Goal: Task Accomplishment & Management: Complete application form

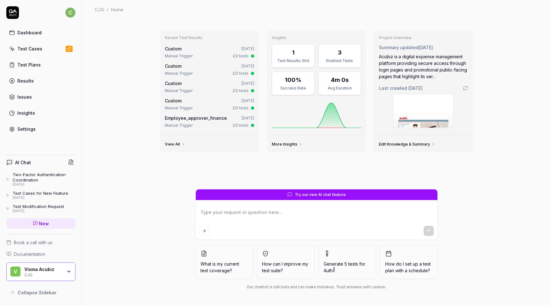
type textarea "*"
click at [32, 274] on div "CJO" at bounding box center [43, 274] width 38 height 5
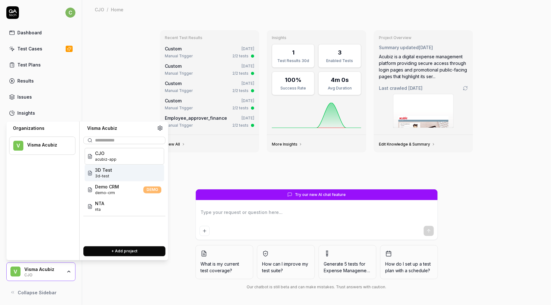
click at [105, 171] on span "3D Test" at bounding box center [103, 170] width 17 height 7
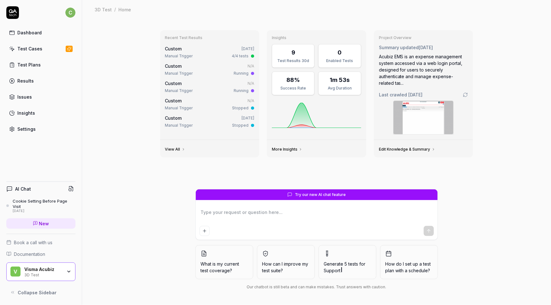
click at [28, 46] on div "Test Cases" at bounding box center [29, 48] width 25 height 7
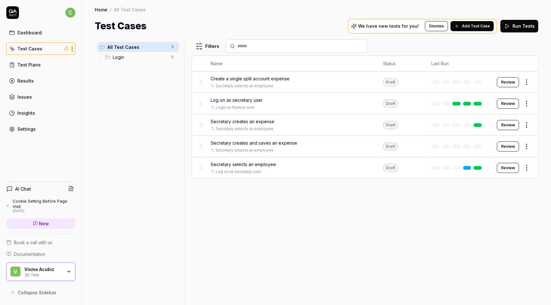
click at [36, 273] on div "3D Test" at bounding box center [43, 274] width 38 height 5
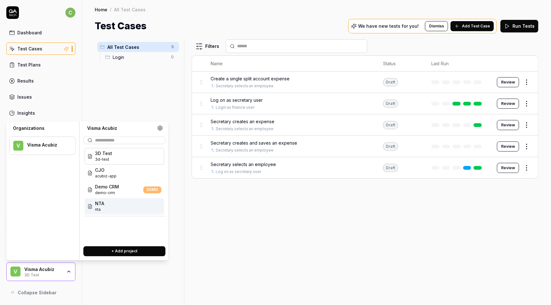
click at [102, 203] on span "NTA" at bounding box center [99, 204] width 9 height 7
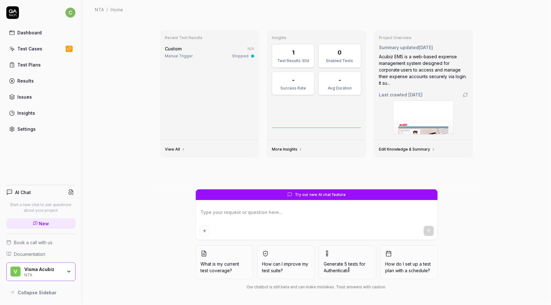
click at [26, 50] on div "Test Cases" at bounding box center [29, 48] width 25 height 7
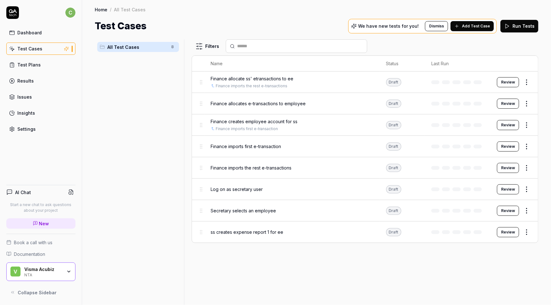
click at [223, 78] on span "Finance allocate ss' etransactions to ee" at bounding box center [252, 78] width 83 height 7
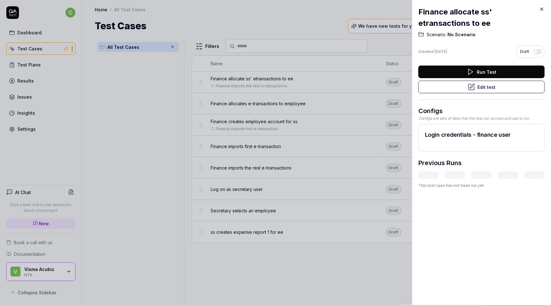
click at [477, 88] on button "Edit test" at bounding box center [481, 87] width 126 height 13
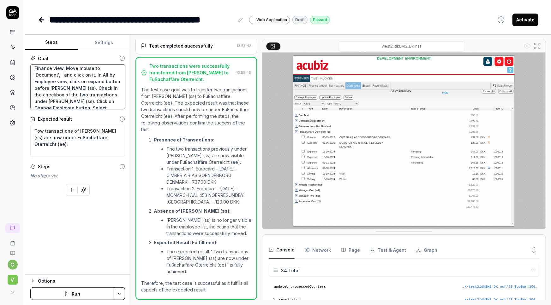
scroll to position [26, 0]
click at [38, 131] on textarea "Tow transactions of Søren Sekretær (ss) are now under Fußachaffäre Öterreicht (…" at bounding box center [77, 141] width 95 height 32
type textarea "Two transactions of Søren Sekretær (ss) are now under Fußachaffäre Öterreicht (…"
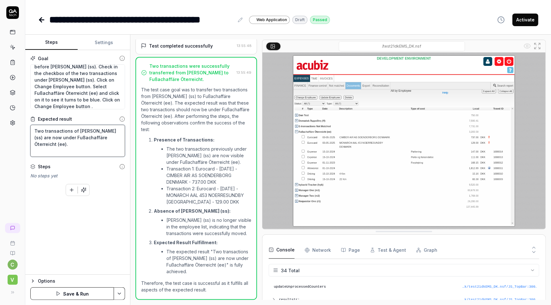
scroll to position [53, 0]
click at [107, 42] on button "Settings" at bounding box center [104, 42] width 52 height 15
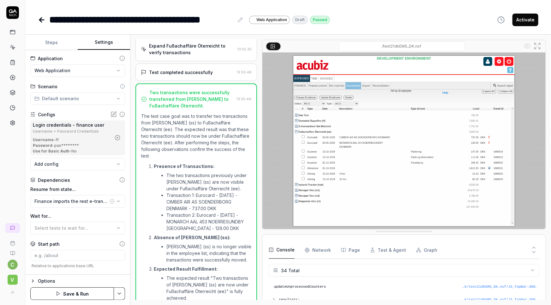
scroll to position [160, 0]
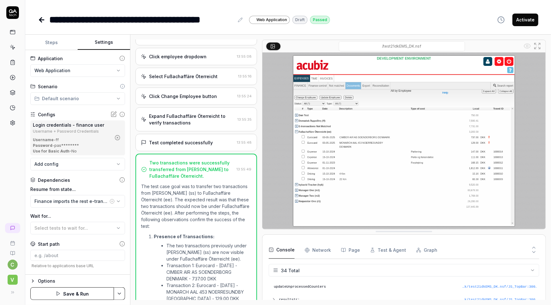
click at [54, 42] on button "Steps" at bounding box center [51, 42] width 52 height 15
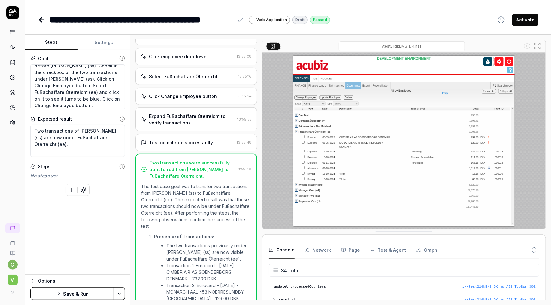
scroll to position [53, 0]
click at [121, 295] on html "**********" at bounding box center [275, 152] width 551 height 305
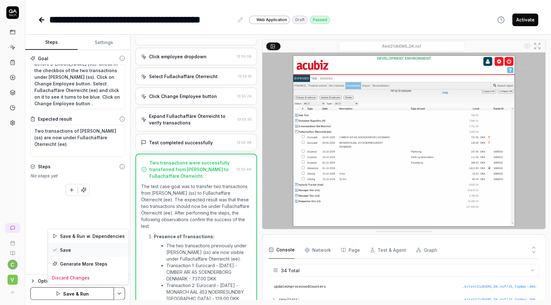
click at [71, 249] on div "Save" at bounding box center [88, 250] width 80 height 14
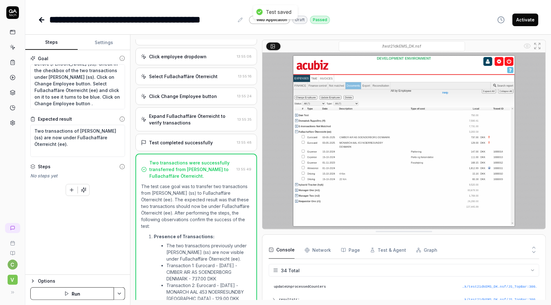
click at [41, 21] on icon at bounding box center [40, 20] width 2 height 4
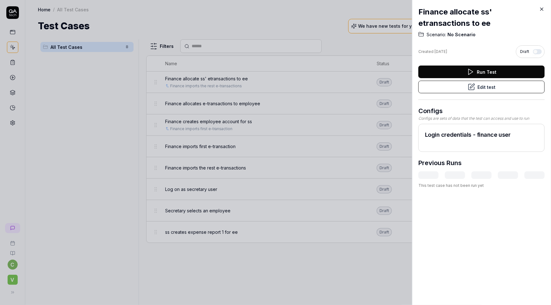
click at [542, 7] on icon at bounding box center [542, 9] width 6 height 6
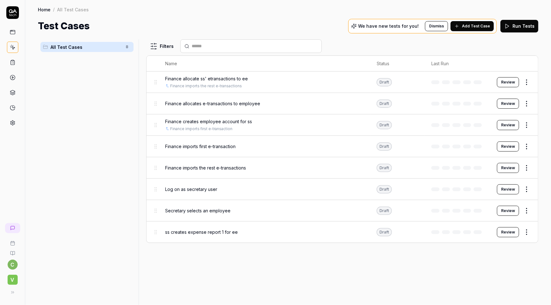
click at [81, 120] on div "All Test Cases 8" at bounding box center [87, 168] width 98 height 258
click at [202, 145] on span "Finance imports first e-transaction" at bounding box center [200, 146] width 70 height 7
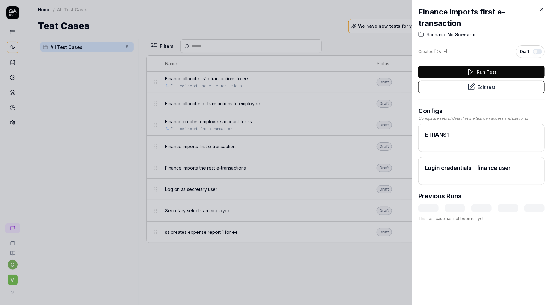
click at [480, 85] on button "Edit test" at bounding box center [481, 87] width 126 height 13
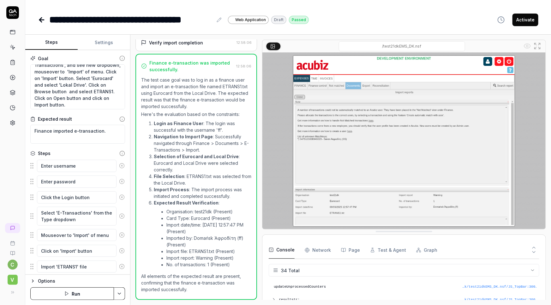
scroll to position [33, 0]
click at [374, 5] on div "**********" at bounding box center [287, 13] width 525 height 27
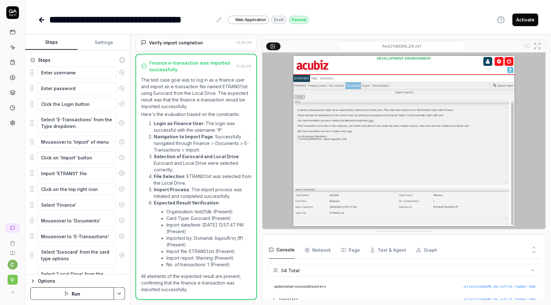
scroll to position [86, 0]
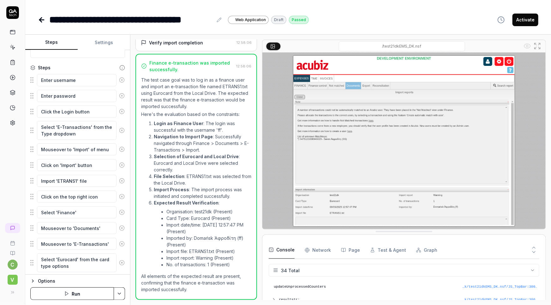
click at [109, 39] on button "Settings" at bounding box center [104, 42] width 52 height 15
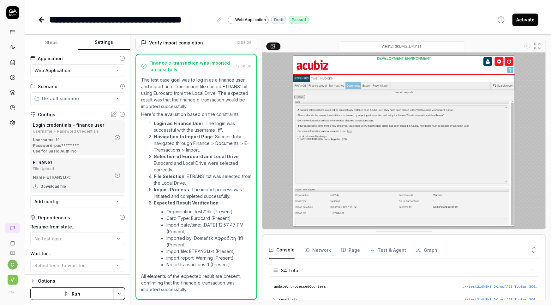
click at [54, 186] on button "Download file" at bounding box center [49, 187] width 33 height 10
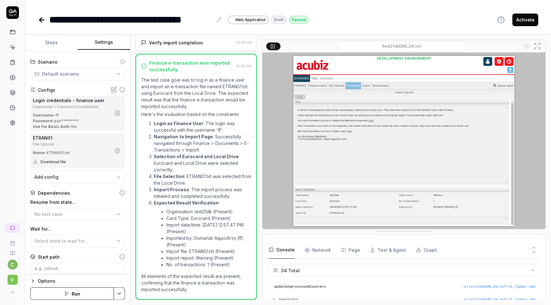
scroll to position [0, 0]
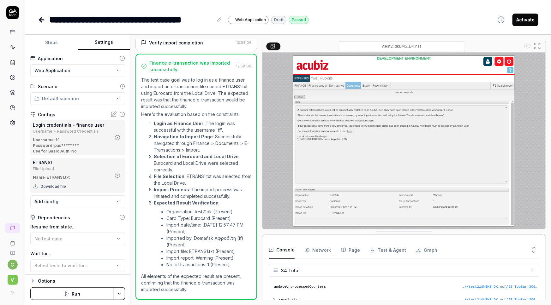
click at [53, 43] on button "Steps" at bounding box center [51, 42] width 52 height 15
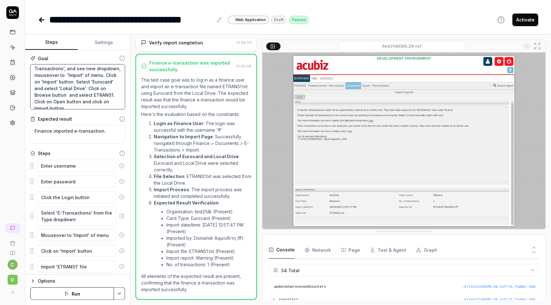
scroll to position [33, 0]
click at [71, 92] on textarea "Log on as finance user. Click on on the top right icon. Select 'Finance'. Mouse…" at bounding box center [77, 86] width 95 height 45
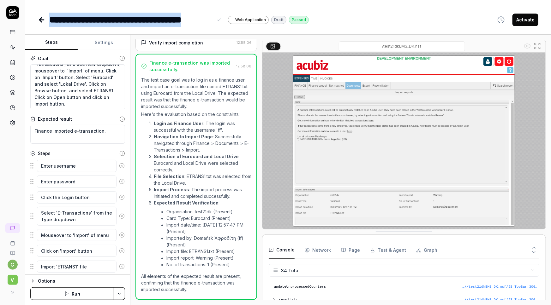
drag, startPoint x: 211, startPoint y: 20, endPoint x: 47, endPoint y: 21, distance: 164.4
click at [47, 21] on div "**********" at bounding box center [173, 20] width 271 height 14
copy div "**********"
click at [121, 5] on div "**********" at bounding box center [287, 13] width 525 height 27
click at [110, 19] on div "**********" at bounding box center [130, 20] width 163 height 14
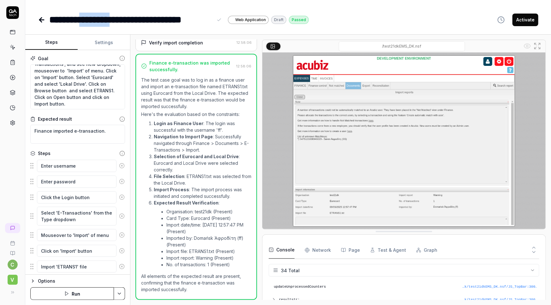
click at [110, 19] on div "**********" at bounding box center [130, 20] width 163 height 14
drag, startPoint x: 214, startPoint y: 19, endPoint x: 47, endPoint y: 18, distance: 166.3
click at [47, 18] on div "**********" at bounding box center [173, 20] width 271 height 14
copy div "**********"
click at [60, 85] on textarea "Log on as finance user. Click on on the top right icon. Select 'Finance'. Mouse…" at bounding box center [77, 86] width 95 height 45
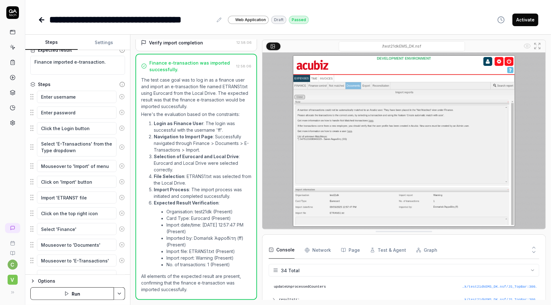
scroll to position [0, 0]
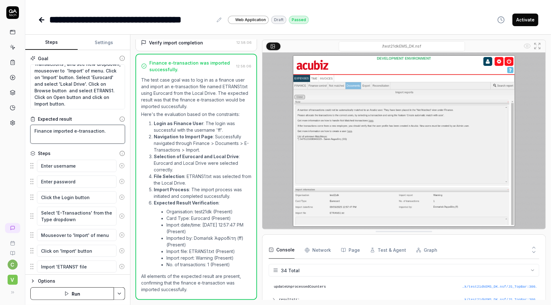
drag, startPoint x: 110, startPoint y: 131, endPoint x: 0, endPoint y: 128, distance: 110.1
click at [0, 128] on div "**********" at bounding box center [275, 152] width 551 height 305
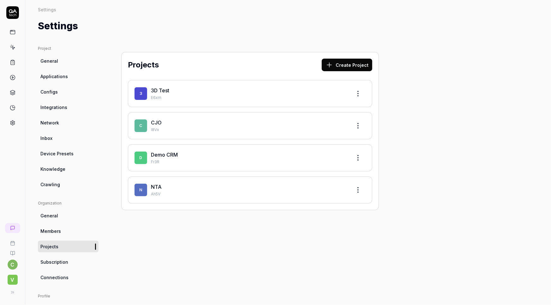
click at [162, 90] on link "3D Test" at bounding box center [160, 90] width 18 height 6
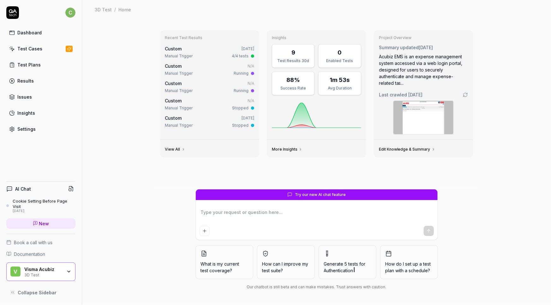
type textarea "*"
click at [37, 50] on div "Test Cases" at bounding box center [29, 48] width 25 height 7
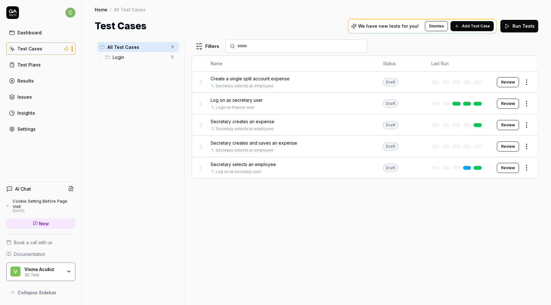
click at [38, 268] on div "Visma Acubiz" at bounding box center [43, 270] width 38 height 6
click at [292, 255] on div "Filters Name Status Last Run Create a single split account expense Secretary se…" at bounding box center [365, 172] width 346 height 266
click at [471, 27] on span "Add Test Case" at bounding box center [476, 26] width 28 height 6
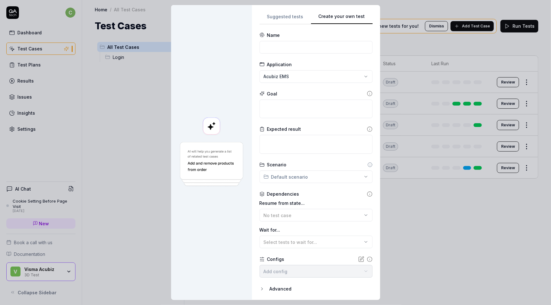
click at [357, 16] on button "Create your own test" at bounding box center [342, 18] width 62 height 11
click at [288, 48] on input at bounding box center [315, 47] width 113 height 13
paste input "Finance imports first e-transaction"
type input "Finance imports first e-transaction"
click at [296, 76] on div "**********" at bounding box center [275, 152] width 551 height 305
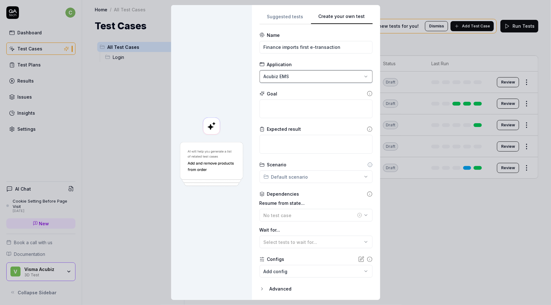
click at [296, 76] on div "**********" at bounding box center [275, 152] width 551 height 305
click at [273, 106] on textarea at bounding box center [315, 109] width 113 height 19
paste textarea "Log on as finance user. Click on on the top right icon. Select 'Finance'. Mouse…"
type textarea "*"
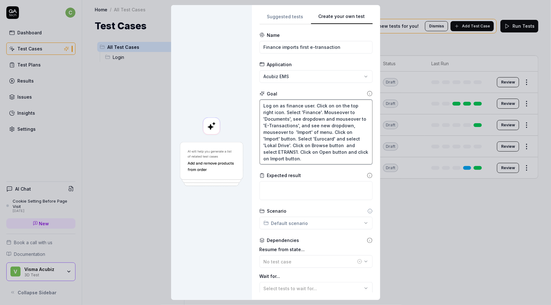
type textarea "Log on as finance user. Click on on the top right icon. Select 'Finance'. Mouse…"
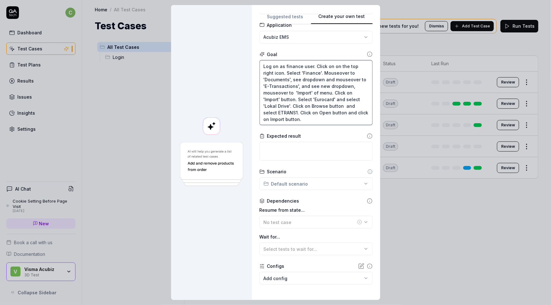
scroll to position [67, 0]
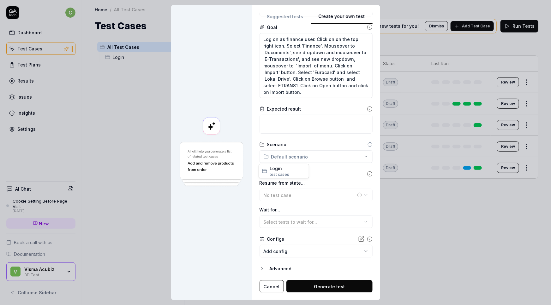
click at [293, 154] on div "**********" at bounding box center [275, 152] width 551 height 305
click at [201, 98] on div "**********" at bounding box center [275, 152] width 551 height 305
click at [292, 192] on div "No test case" at bounding box center [309, 195] width 92 height 7
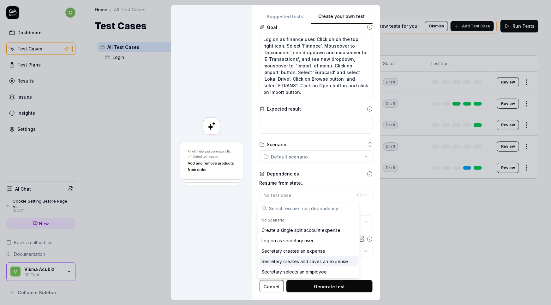
click at [218, 246] on div at bounding box center [211, 152] width 81 height 295
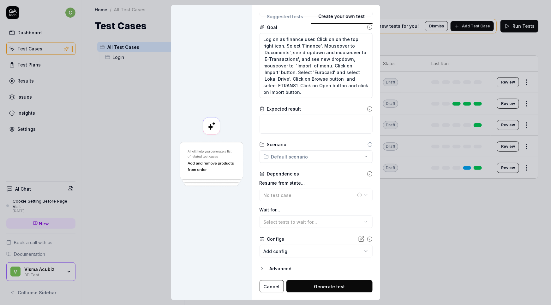
click at [282, 253] on body "c Dashboard Test Cases Test Plans Results Issues Insights Settings AI Chat Cook…" at bounding box center [275, 152] width 551 height 305
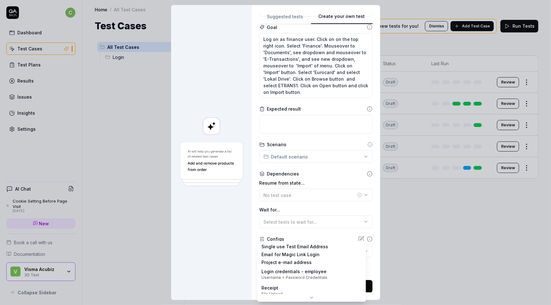
scroll to position [0, 0]
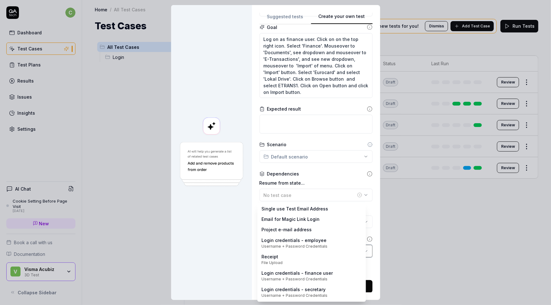
click at [224, 249] on div "**********" at bounding box center [275, 152] width 551 height 305
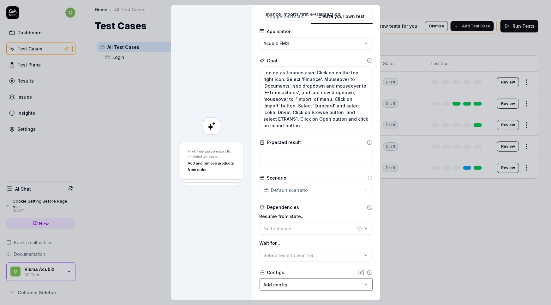
scroll to position [67, 0]
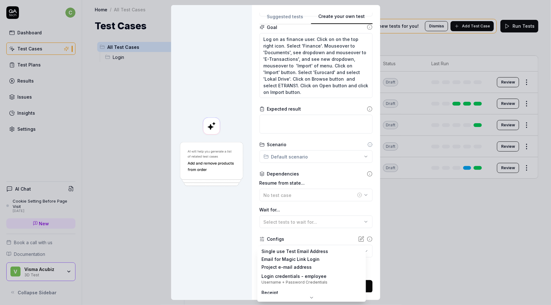
click at [271, 254] on body "c Dashboard Test Cases Test Plans Results Issues Insights Settings AI Chat Cook…" at bounding box center [275, 152] width 551 height 305
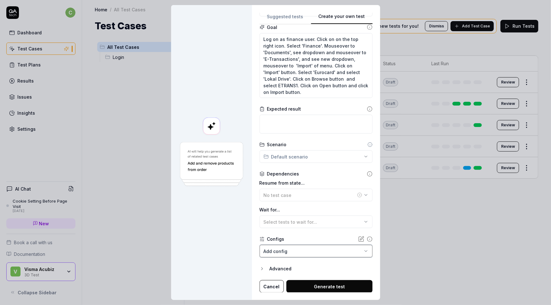
click at [237, 260] on div "**********" at bounding box center [275, 152] width 551 height 305
click at [360, 239] on icon at bounding box center [362, 239] width 4 height 4
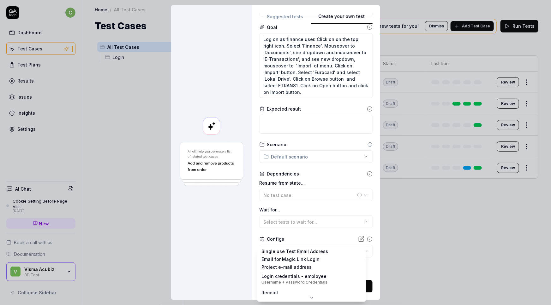
click at [291, 249] on body "c Dashboard Test Cases Test Plans Results Issues Insights Settings AI Chat Cook…" at bounding box center [275, 152] width 551 height 305
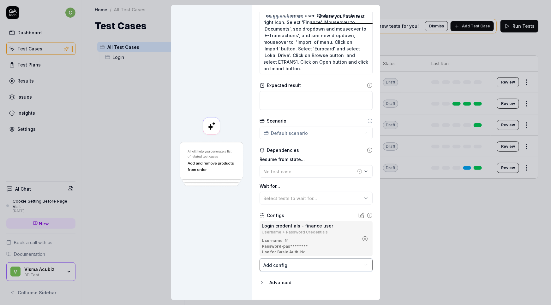
scroll to position [104, 0]
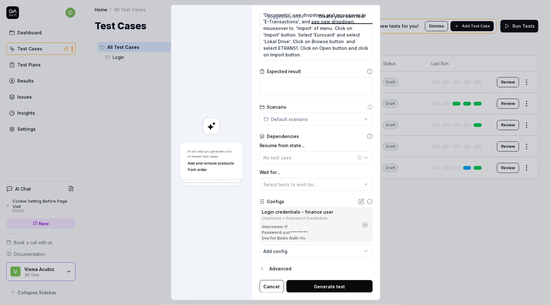
click at [332, 249] on body "c Dashboard Test Cases Test Plans Results Issues Insights Settings AI Chat Cook…" at bounding box center [275, 152] width 551 height 305
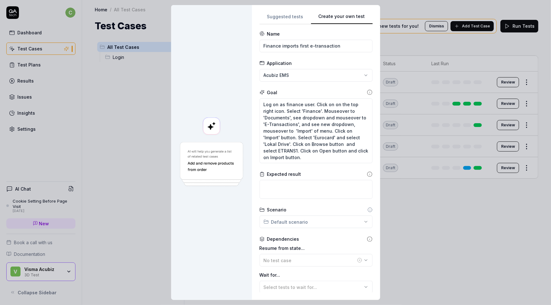
scroll to position [0, 0]
click at [296, 191] on textarea at bounding box center [315, 190] width 113 height 19
paste textarea "Finance imported e-transaction."
type textarea "*"
type textarea "Finance imported e-transaction."
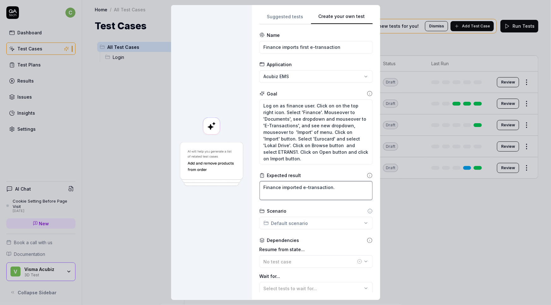
type textarea "*"
type textarea "Finance imported e-transaction."
type textarea "*"
type textarea "Finance imported e-transaction. G"
type textarea "*"
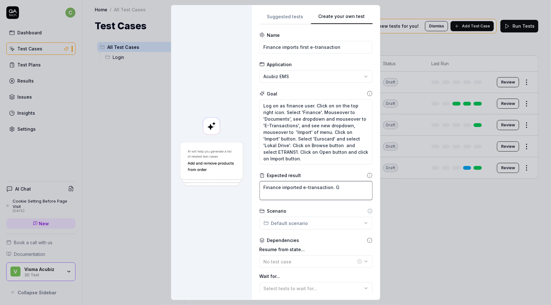
type textarea "Finance imported e-transaction. Go"
type textarea "*"
type textarea "Finance imported e-transaction. Go"
type textarea "*"
type textarea "Finance imported e-transaction. Go t"
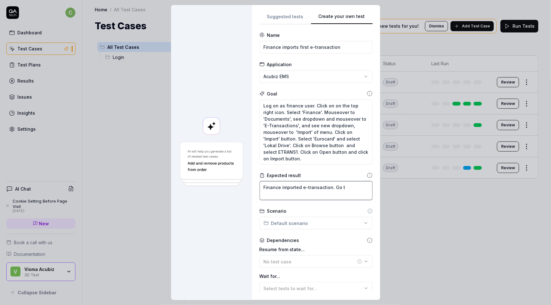
type textarea "*"
type textarea "Finance imported e-transaction. Go to"
type textarea "*"
type textarea "Finance imported e-transaction. Go to"
type textarea "*"
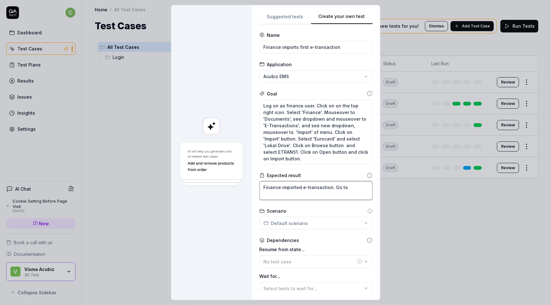
type textarea "Finance imported e-transaction. Go to t"
type textarea "*"
type textarea "Finance imported e-transaction. Go to th"
type textarea "*"
type textarea "Finance imported e-transaction. Go to the"
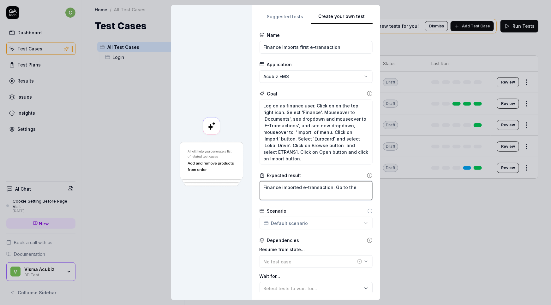
type textarea "*"
type textarea "Finance imported e-transaction. Go to the"
type textarea "*"
type textarea "Finance imported e-transaction. Go to the s"
type textarea "*"
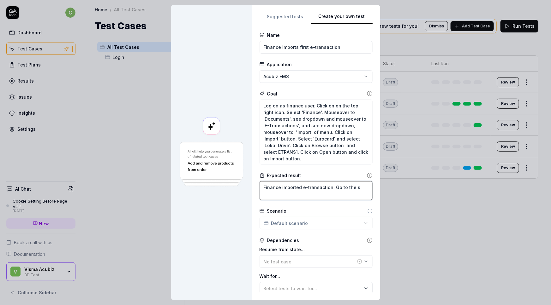
type textarea "Finance imported e-transaction. Go to the se"
type textarea "*"
type textarea "Finance imported e-transaction. Go to the sec"
type textarea "*"
type textarea "Finance imported e-transaction. Go to the sect"
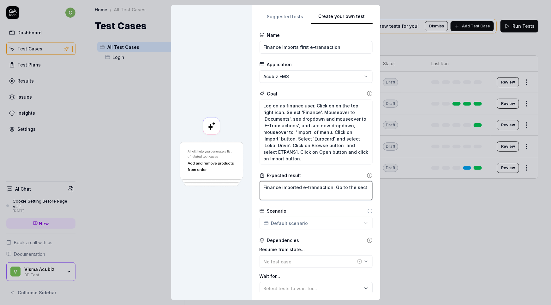
type textarea "*"
type textarea "Finance imported e-transaction. Go to the secti"
type textarea "*"
type textarea "Finance imported e-transaction. Go to the sectio"
type textarea "*"
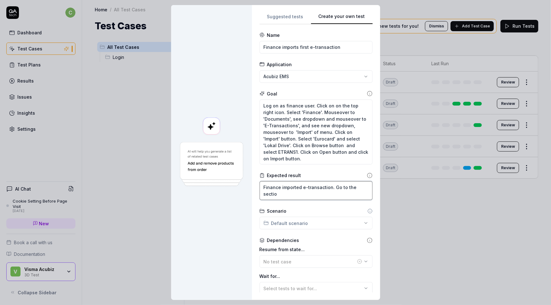
type textarea "Finance imported e-transaction. Go to the section"
type textarea "*"
type textarea "Finance imported e-transaction. Go to the section"
type textarea "*"
type textarea "Finance imported e-transaction. Go to the section ""
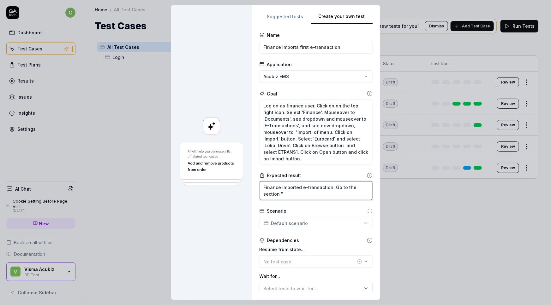
type textarea "*"
type textarea "Finance imported e-transaction. Go to the section "U"
type textarea "*"
type textarea "Finance imported e-transaction. Go to the section "Un"
type textarea "*"
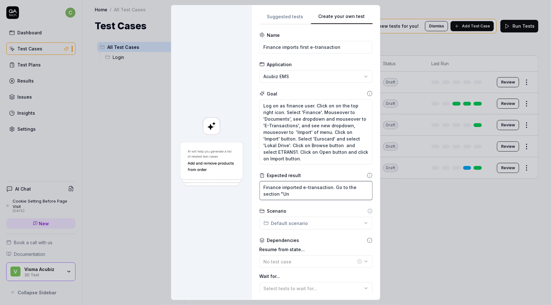
type textarea "Finance imported e-transaction. Go to the section "Unm"
type textarea "*"
type textarea "Finance imported e-transaction. Go to the section "Unma"
type textarea "*"
type textarea "Finance imported e-transaction. Go to the section "Unmat"
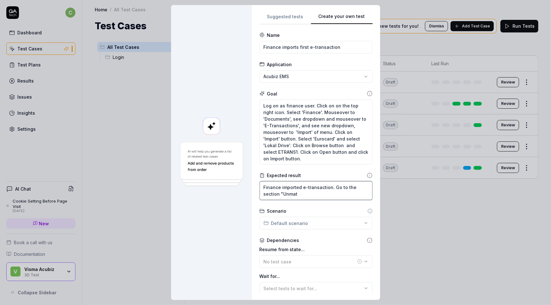
type textarea "*"
type textarea "Finance imported e-transaction. Go to the section "Unmatc"
type textarea "*"
type textarea "Finance imported e-transaction. Go to the section "Unmatch"
type textarea "*"
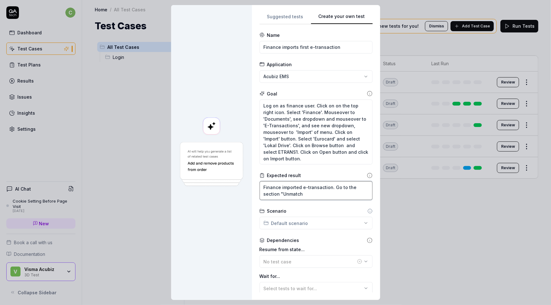
type textarea "Finance imported e-transaction. Go to the section "Unmatche"
type textarea "*"
type textarea "Finance imported e-transaction. Go to the section "Unmatched"
type textarea "*"
type textarea "Finance imported e-transaction. Go to the section "Unmatched"
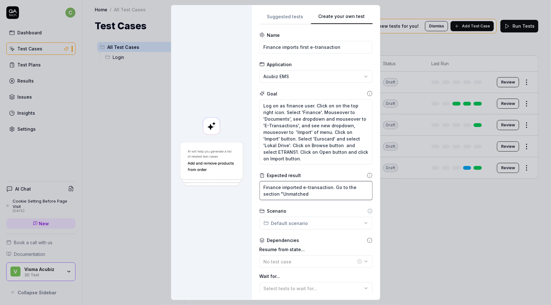
type textarea "*"
type textarea "Finance imported e-transaction. Go to the section "Unmatched t"
type textarea "*"
type textarea "Finance imported e-transaction. Go to the section "Unmatched tr"
type textarea "*"
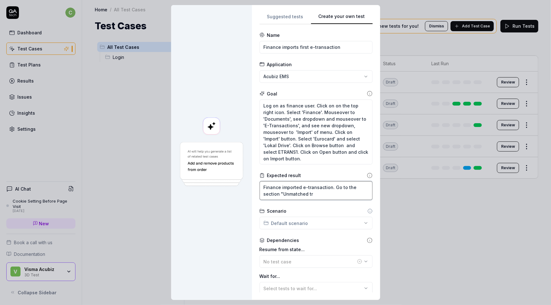
type textarea "Finance imported e-transaction. Go to the section "Unmatched tra"
type textarea "*"
type textarea "Finance imported e-transaction. Go to the section "Unmatched tran"
type textarea "*"
type textarea "Finance imported e-transaction. Go to the section "Unmatched trans"
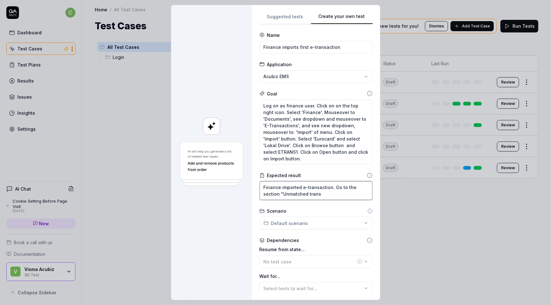
type textarea "*"
type textarea "Finance imported e-transaction. Go to the section "Unmatched transa"
type textarea "*"
type textarea "Finance imported e-transaction. Go to the section "Unmatched transac"
type textarea "*"
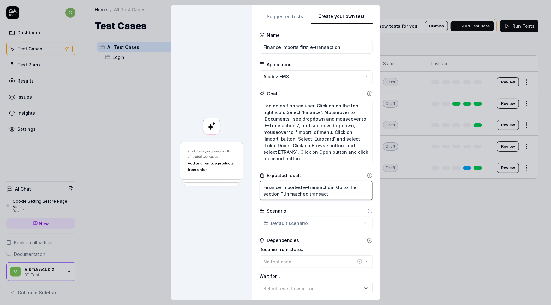
type textarea "Finance imported e-transaction. Go to the section "Unmatched transacti"
type textarea "*"
type textarea "Finance imported e-transaction. Go to the section "Unmatched transactio"
type textarea "*"
type textarea "Finance imported e-transaction. Go to the section "Unmatched transaction"
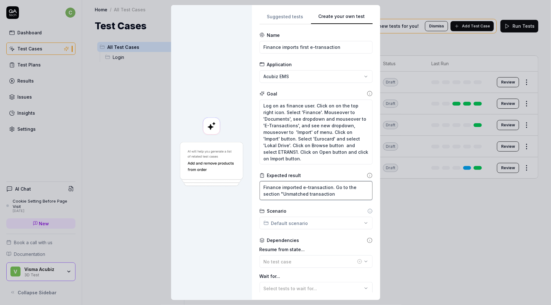
type textarea "*"
type textarea "Finance imported e-transaction. Go to the section "Unmatched transactions"
type textarea "*"
type textarea "Finance imported e-transaction. Go to the section "Unmatched transactions""
type textarea "*"
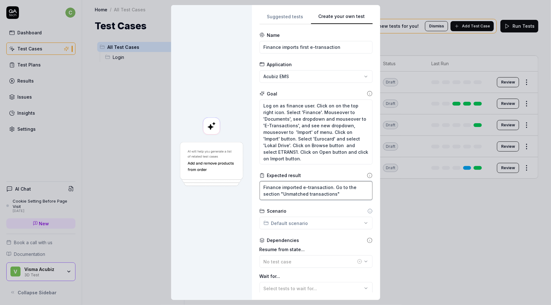
type textarea "Finance imported e-transaction. Go to the section "Unmatched transactions""
type textarea "*"
type textarea "Finance imported e-transaction. Go to the section "Unmatched transactions" a"
type textarea "*"
type textarea "Finance imported e-transaction. Go to the section "Unmatched transactions" an"
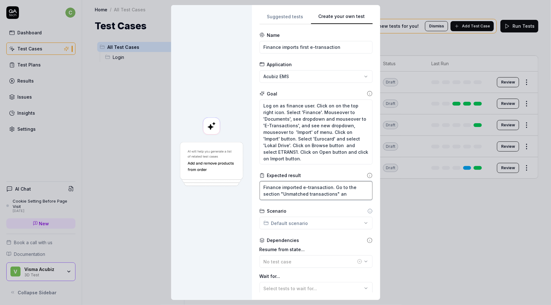
type textarea "*"
type textarea "Finance imported e-transaction. Go to the section "Unmatched transactions" and"
type textarea "*"
type textarea "Finance imported e-transaction. Go to the section "Unmatched transactions" and"
type textarea "*"
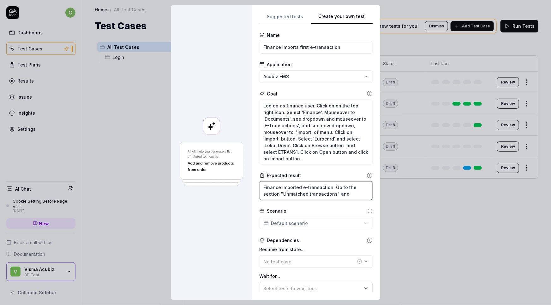
type textarea "Finance imported e-transaction. Go to the section "Unmatched transactions" and c"
type textarea "*"
type textarea "Finance imported e-transaction. Go to the section "Unmatched transactions" and …"
type textarea "*"
type textarea "Finance imported e-transaction. Go to the section "Unmatched transactions" and …"
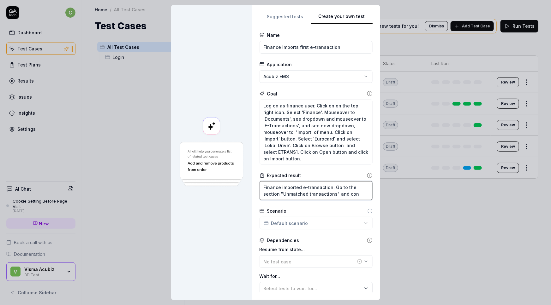
type textarea "*"
type textarea "Finance imported e-transaction. Go to the section "Unmatched transactions" and …"
type textarea "*"
type textarea "Finance imported e-transaction. Go to the section "Unmatched transactions" and …"
type textarea "*"
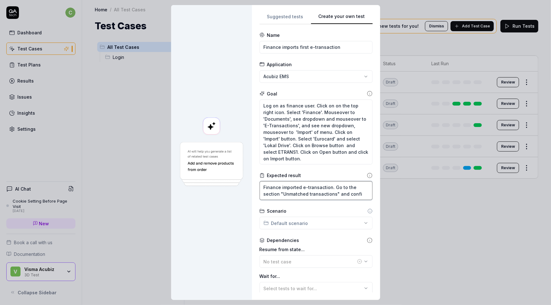
type textarea "Finance imported e-transaction. Go to the section "Unmatched transactions" and …"
type textarea "*"
type textarea "Finance imported e-transaction. Go to the section "Unmatched transactions" and …"
type textarea "*"
type textarea "Finance imported e-transaction. Go to the section "Unmatched transactions" and …"
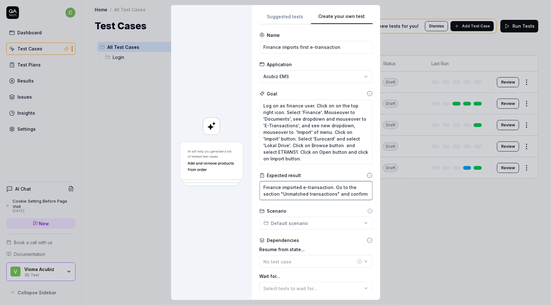
type textarea "*"
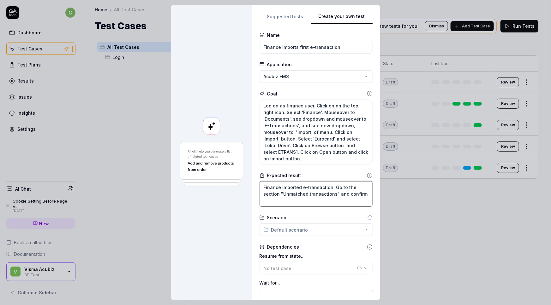
type textarea "Finance imported e-transaction. Go to the section "Unmatched transactions" and …"
type textarea "*"
type textarea "Finance imported e-transaction. Go to the section "Unmatched transactions" and …"
click at [290, 193] on textarea "Finance imported e-transaction. Go to the section "Unmatched transactions" and …" at bounding box center [315, 194] width 113 height 26
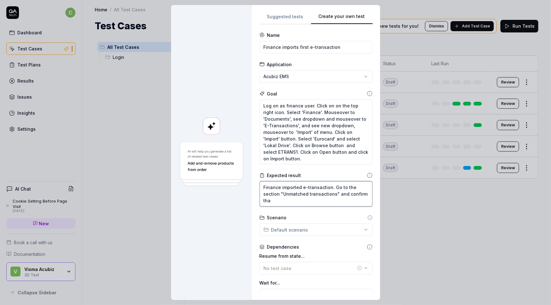
click at [330, 195] on textarea "Finance imported e-transaction. Go to the section "Unmatched transactions" and …" at bounding box center [315, 194] width 113 height 26
drag, startPoint x: 331, startPoint y: 195, endPoint x: 261, endPoint y: 193, distance: 70.4
click at [261, 193] on textarea "Finance imported e-transaction. Go to the section "Unmatched transactions" and …" at bounding box center [315, 194] width 113 height 26
type textarea "*"
type textarea "Finance imported e-transaction. Go to the p" and confirm tha"
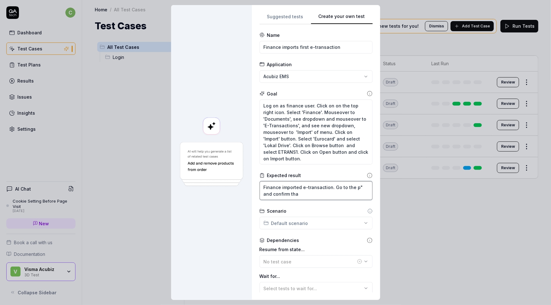
type textarea "*"
type textarea "Finance imported e-transaction. Go to the pa" and confirm tha"
type textarea "*"
type textarea "Finance imported e-transaction. Go to the pag" and confirm tha"
type textarea "*"
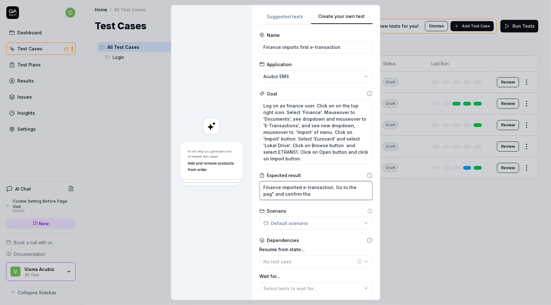
type textarea "Finance imported e-transaction. Go to the page" and confirm tha"
type textarea "*"
type textarea "Finance imported e-transaction. Go to the page " and confirm tha"
type textarea "*"
type textarea "Finance imported e-transaction. Go to the page c" and confirm tha"
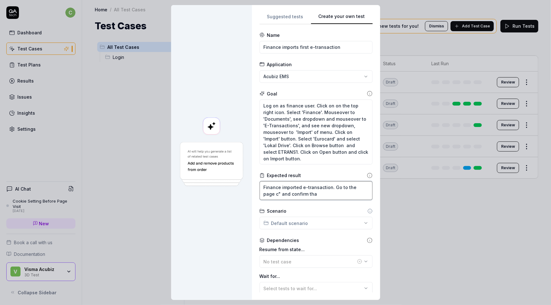
type textarea "*"
type textarea "Finance imported e-transaction. Go to the page ca" and confirm tha"
type textarea "*"
type textarea "Finance imported e-transaction. Go to the page cal" and confirm tha"
type textarea "*"
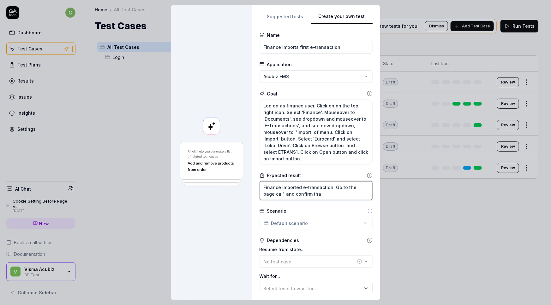
type textarea "Finance imported e-transaction. Go to the page call" and confirm tha"
type textarea "*"
type textarea "Finance imported e-transaction. Go to the page calle" and confirm tha"
type textarea "*"
type textarea "Finance imported e-transaction. Go to the page called" and confirm tha"
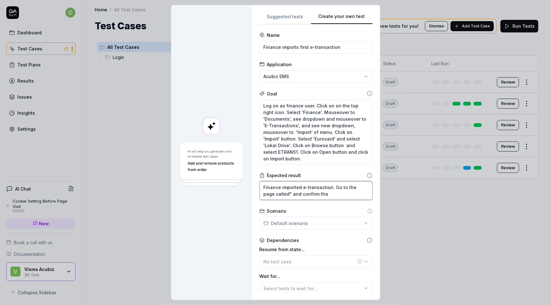
type textarea "*"
type textarea "Finance imported e-transaction. Go to the page called " and confirm tha"
type textarea "*"
type textarea "Finance imported e-transaction. Go to the page called "" and confirm tha"
type textarea "*"
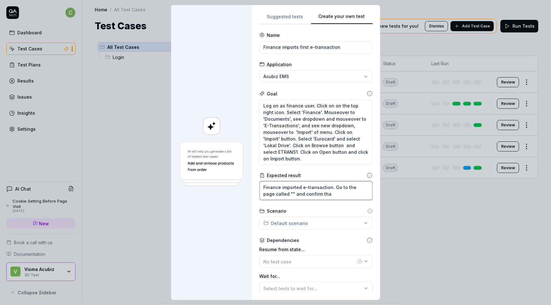
type textarea "Finance imported e-transaction. Go to the page called "N" and confirm tha"
type textarea "*"
type textarea "Finance imported e-transaction. Go to the page called "No" and confirm tha"
type textarea "*"
type textarea "Finance imported e-transaction. Go to the page called "Not" and confirm tha"
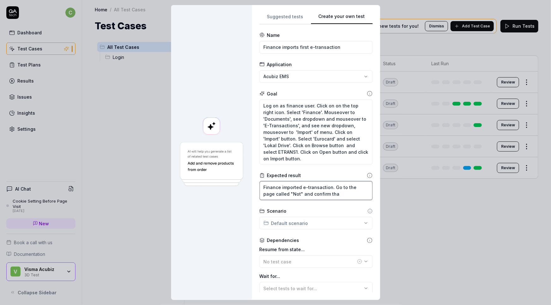
type textarea "*"
type textarea "Finance imported e-transaction. Go to the page called "Not " and confirm tha"
type textarea "*"
type textarea "Finance imported e-transaction. Go to the page called "Not m" and confirm tha"
type textarea "*"
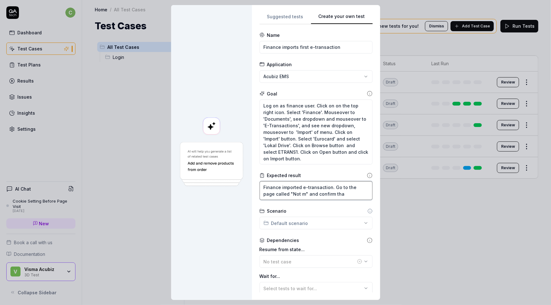
type textarea "Finance imported e-transaction. Go to the page called "Not ma" and confirm tha"
type textarea "*"
type textarea "Finance imported e-transaction. Go to the page called "Not mat" and confirm tha"
type textarea "*"
type textarea "Finance imported e-transaction. Go to the page called "Not matc" and confirm tha"
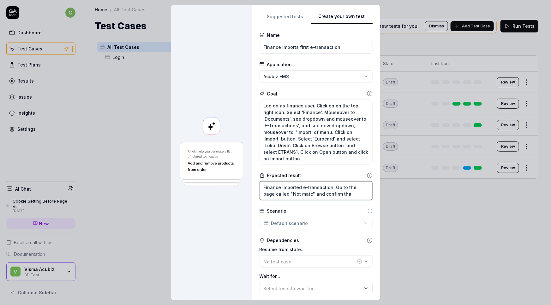
type textarea "*"
type textarea "Finance imported e-transaction. Go to the page called "Not match" and confirm t…"
type textarea "*"
type textarea "Finance imported e-transaction. Go to the page called "Not matche" and confirm …"
type textarea "*"
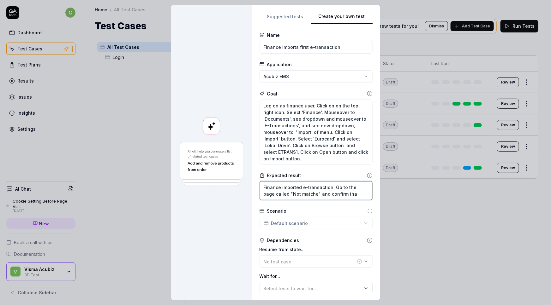
type textarea "Finance imported e-transaction. Go to the page called "Not matched" and confirm…"
type textarea "*"
type textarea "Finance imported e-transaction. Go to the page called "Not matched"" and confir…"
type textarea "*"
type textarea "Finance imported e-transaction. Go to the page called "Not matched" " and confi…"
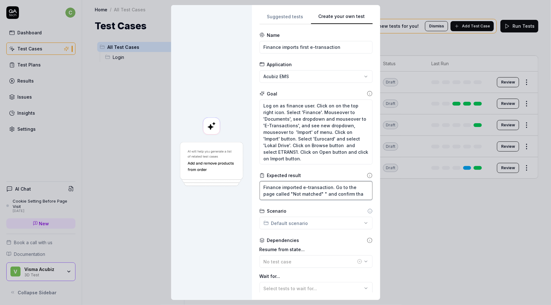
type textarea "*"
type textarea "Finance imported e-transaction. Go to the page called "Not matched" and confirm…"
type textarea "*"
type textarea "Finance imported e-transaction. Go to the page called "Not matched" and confirm…"
type textarea "*"
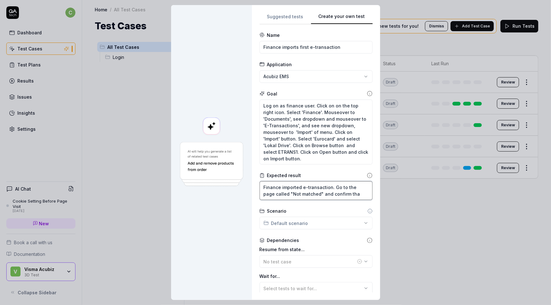
type textarea "Finance imported e-transaction. Go to the page called "Not matched" and confirm…"
type textarea "*"
type textarea "Finance imported e-transaction. Go to the page called "Not matched" ( and confi…"
type textarea "*"
type textarea "Finance imported e-transaction. Go to the page called "Not matched" (" and conf…"
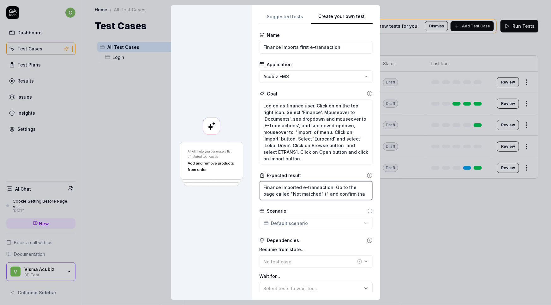
type textarea "*"
type textarea "Finance imported e-transaction. Go to the page called "Not matched" ("I and con…"
type textarea "*"
type textarea "Finance imported e-transaction. Go to the page called "Not matched" ("Ik and co…"
type textarea "*"
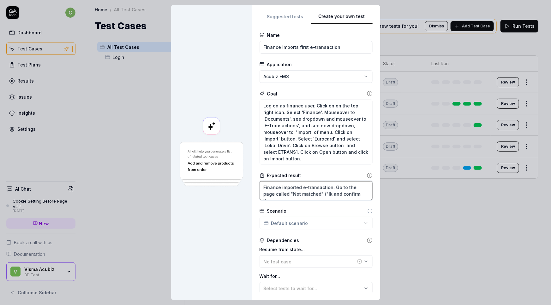
type textarea "Finance imported e-transaction. Go to the page called "Not matched" ("Ikk and c…"
type textarea "*"
type textarea "Finance imported e-transaction. Go to the page called "Not matched" ("Ikke and …"
type textarea "*"
type textarea "Finance imported e-transaction. Go to the page called "Not matched" ("Ikke and …"
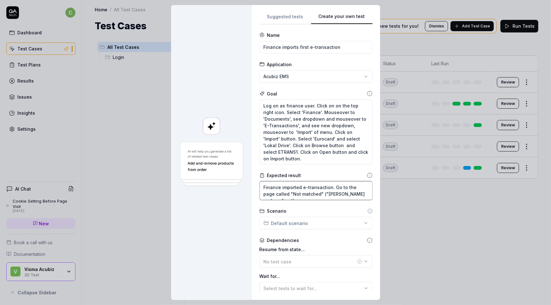
type textarea "*"
type textarea "Finance imported e-transaction. Go to the page called "Not matched" ("Ikke ti a…"
type textarea "*"
type textarea "Finance imported e-transaction. Go to the page called "Not matched" ("Ikke til …"
type textarea "*"
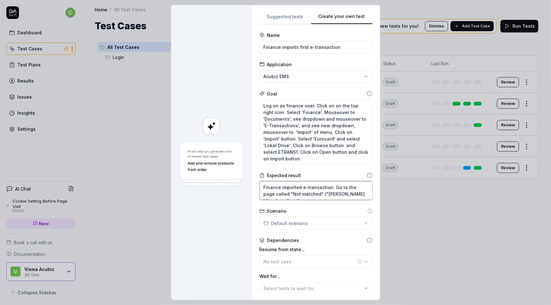
type textarea "Finance imported e-transaction. Go to the page called "Not matched" ("Ikke tilk…"
type textarea "*"
type textarea "Finance imported e-transaction. Go to the page called "Not matched" ("Ikke tilk…"
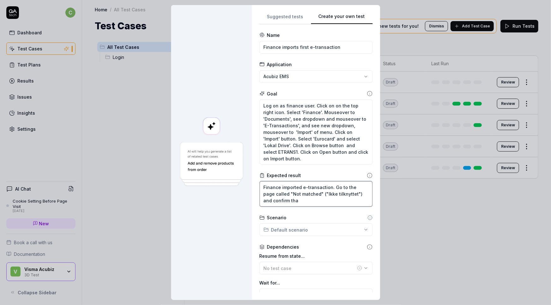
click at [291, 197] on textarea "Finance imported e-transaction. Go to the page called "Not matched" ("Ikke tilk…" at bounding box center [315, 194] width 113 height 26
click at [335, 202] on textarea "Finance imported e-transaction. Go to the page called "Not matched" ("Ikke tilk…" at bounding box center [315, 194] width 113 height 26
click at [336, 47] on input "Finance imports first e-transaction" at bounding box center [315, 47] width 113 height 13
click at [323, 203] on textarea "Finance imported e-transaction. Go to the page called "Not matched" ("Ikke tilk…" at bounding box center [315, 194] width 113 height 26
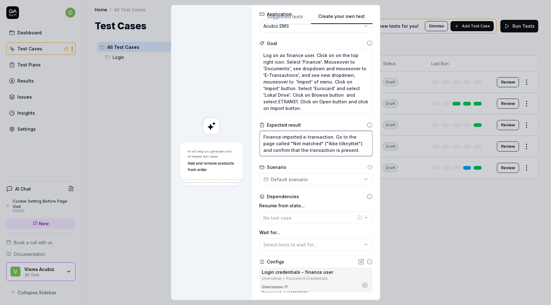
scroll to position [57, 0]
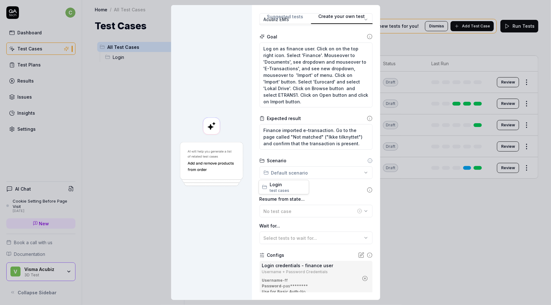
click at [328, 174] on div "**********" at bounding box center [275, 152] width 551 height 305
click at [367, 161] on icon at bounding box center [369, 160] width 5 height 5
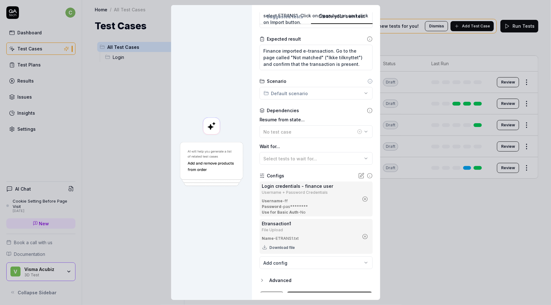
scroll to position [148, 0]
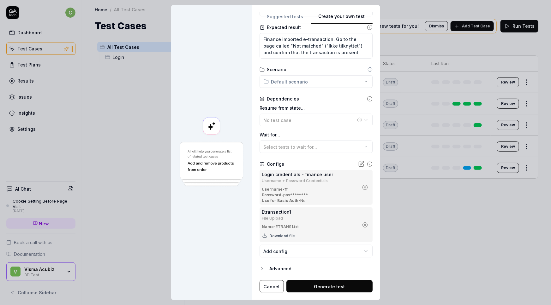
click at [311, 286] on button "Generate test" at bounding box center [329, 286] width 86 height 13
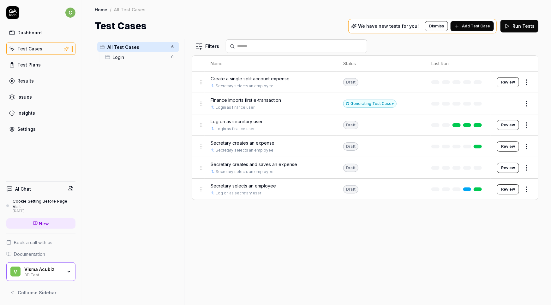
click at [23, 130] on div "Settings" at bounding box center [26, 129] width 18 height 7
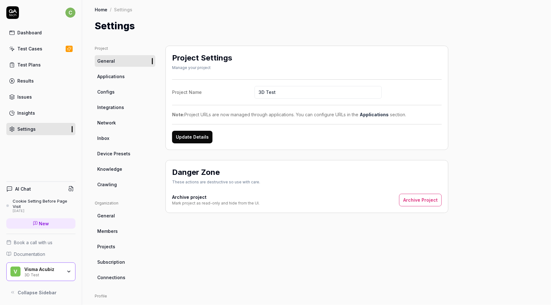
click at [108, 77] on span "Applications" at bounding box center [110, 76] width 27 height 7
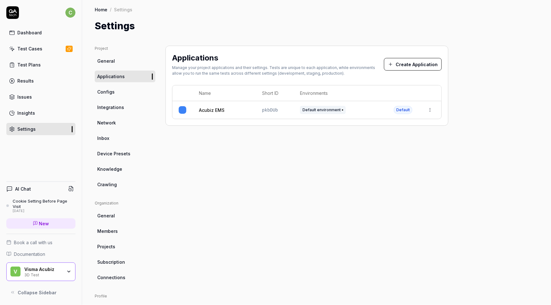
click at [208, 108] on link "Acubiz EMS" at bounding box center [212, 110] width 26 height 7
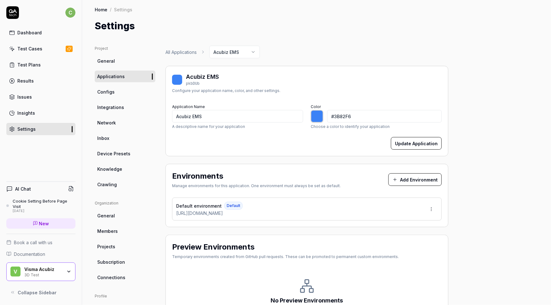
click at [24, 50] on div "Test Cases" at bounding box center [29, 48] width 25 height 7
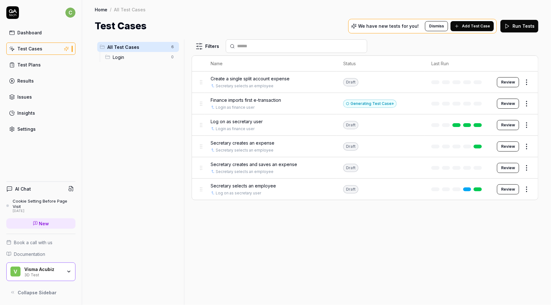
click at [526, 103] on html "c Dashboard Test Cases Test Plans Results Issues Insights Settings AI Chat Cook…" at bounding box center [275, 152] width 551 height 305
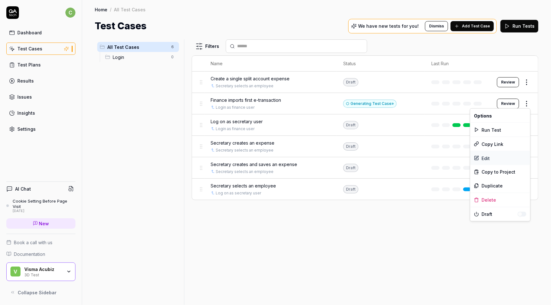
click at [485, 157] on div "Edit" at bounding box center [500, 158] width 60 height 14
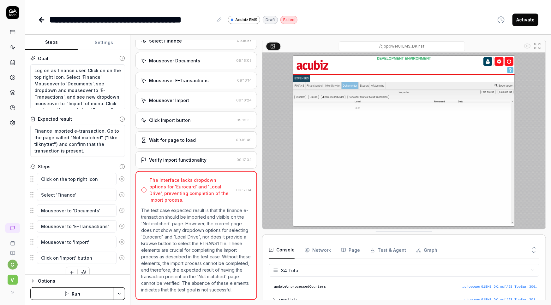
scroll to position [68, 0]
click at [177, 117] on div "Click Import button" at bounding box center [170, 120] width 42 height 7
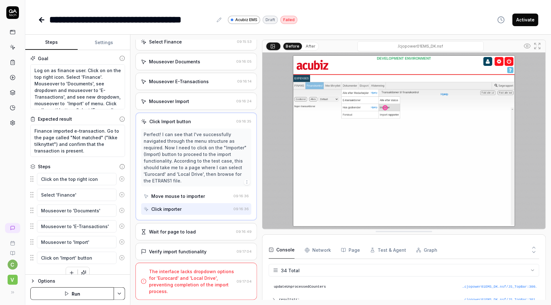
scroll to position [28, 0]
click at [94, 88] on textarea "Log on as finance user. Click on on the top right icon. Select 'Finance'. Mouse…" at bounding box center [77, 86] width 95 height 45
drag, startPoint x: 94, startPoint y: 152, endPoint x: 25, endPoint y: 129, distance: 72.0
click at [25, 129] on div "Goal Log on as finance user. Click on on the top right icon. Select 'Finance'. …" at bounding box center [77, 162] width 105 height 225
click at [70, 91] on textarea "Log on as finance user. Click on on the top right icon. Select 'Finance'. Mouse…" at bounding box center [77, 86] width 95 height 45
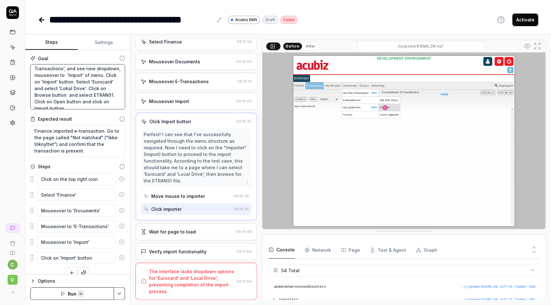
paste textarea "Change your role to finance user in the top right corner. Navigate to the etran…"
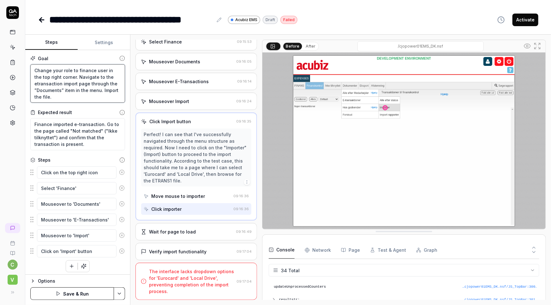
scroll to position [0, 0]
click at [98, 137] on textarea "Finance imported e-transaction. Go to the page called "Not matched" ("Ikke tilk…" at bounding box center [77, 134] width 95 height 32
paste textarea "Confirm that the file was successfully uploaded. Go to the page called "Not mat…"
click at [117, 296] on html "**********" at bounding box center [275, 152] width 551 height 305
click at [87, 263] on div "Generate More Steps" at bounding box center [88, 264] width 80 height 14
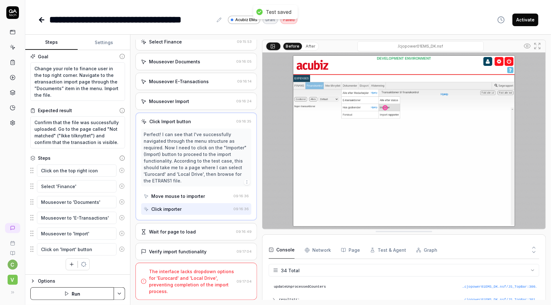
scroll to position [2, 0]
click at [102, 45] on button "Settings" at bounding box center [104, 42] width 52 height 15
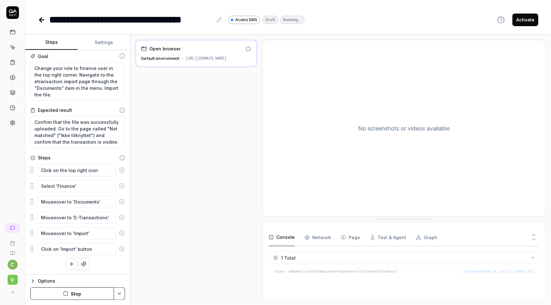
click at [55, 41] on button "Steps" at bounding box center [51, 42] width 52 height 15
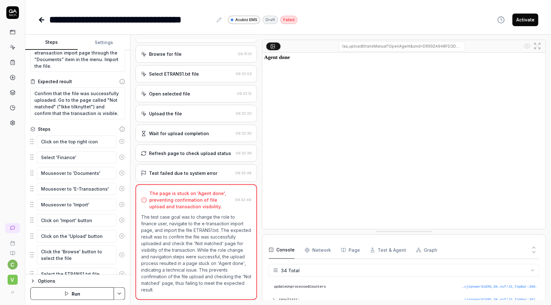
scroll to position [2, 0]
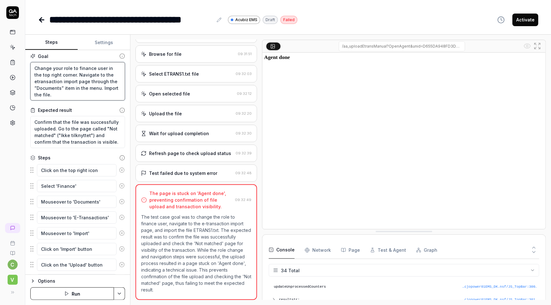
click at [60, 97] on textarea "Change your role to finance user in the top right corner. Navigate to the etran…" at bounding box center [77, 81] width 95 height 39
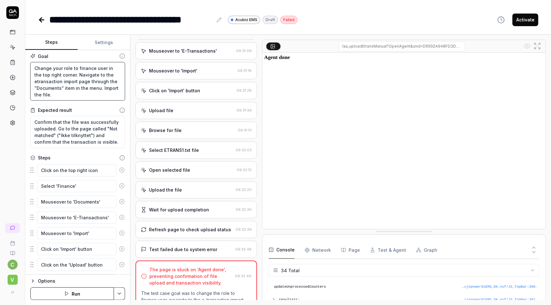
scroll to position [81, 0]
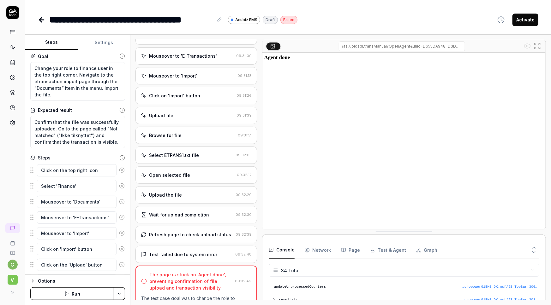
click at [194, 99] on div "Click on 'Import' button" at bounding box center [174, 95] width 51 height 7
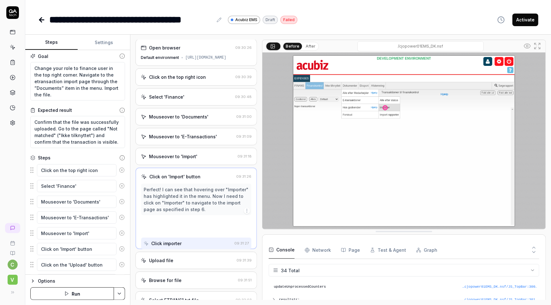
scroll to position [0, 0]
click at [161, 141] on div "Mouseover to 'E-Transactions'" at bounding box center [183, 137] width 68 height 7
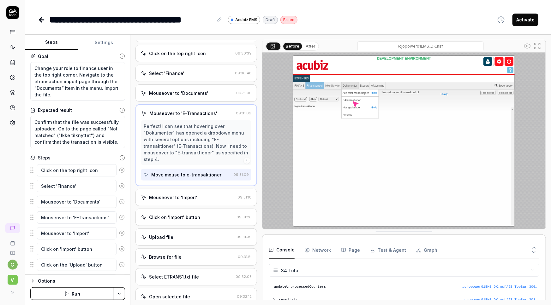
scroll to position [57, 0]
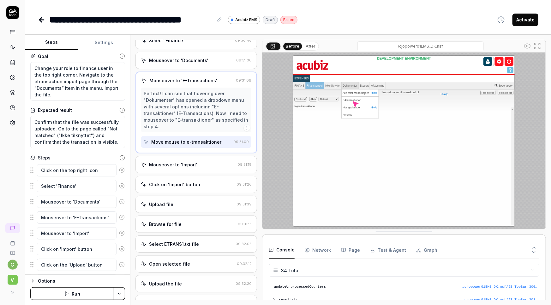
click at [180, 186] on div "Click on 'Import' button 09:31:26" at bounding box center [195, 184] width 121 height 17
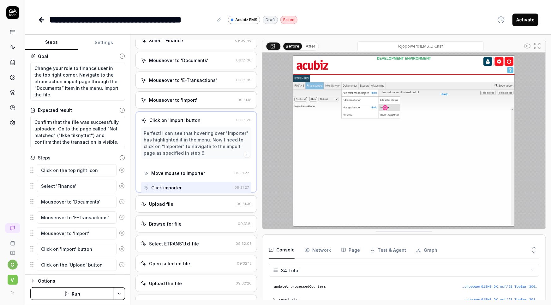
scroll to position [0, 0]
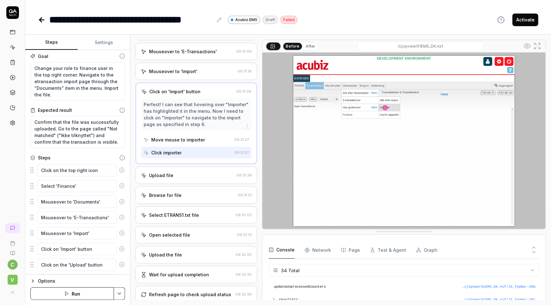
click at [174, 179] on div "Upload file" at bounding box center [187, 175] width 93 height 7
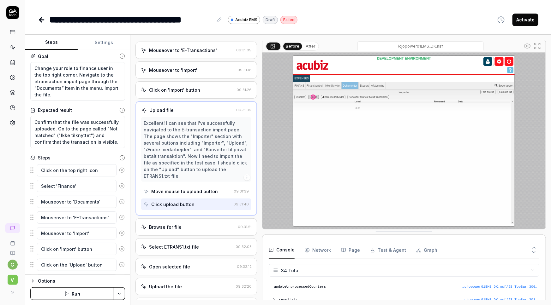
click at [171, 224] on div "Browse for file" at bounding box center [165, 227] width 32 height 7
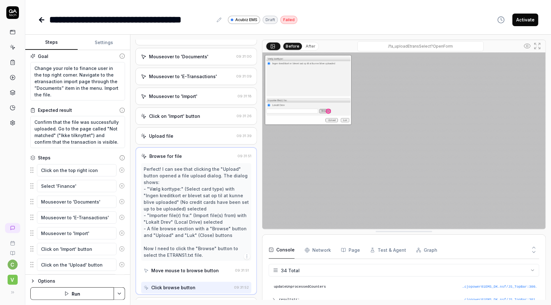
scroll to position [61, 0]
click at [173, 140] on div "Upload file" at bounding box center [187, 136] width 93 height 7
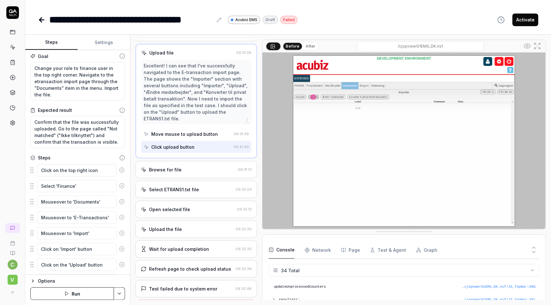
click at [166, 167] on div "Browse for file" at bounding box center [165, 170] width 32 height 7
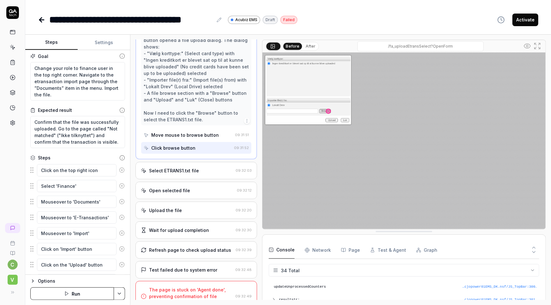
scroll to position [213, 0]
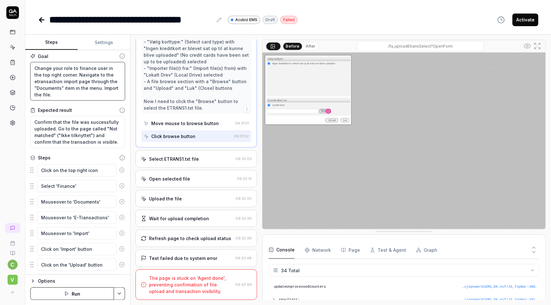
click at [78, 94] on textarea "Change your role to finance user in the top right corner. Navigate to the etran…" at bounding box center [77, 81] width 95 height 39
click at [199, 239] on div "Refresh page to check upload status" at bounding box center [190, 238] width 82 height 7
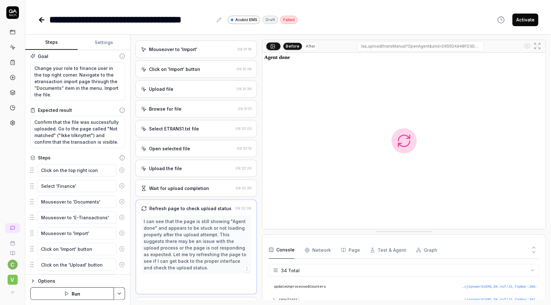
scroll to position [107, 0]
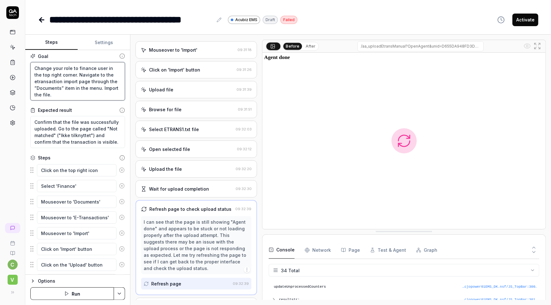
click at [56, 96] on textarea "Change your role to finance user in the top right corner. Navigate to the etran…" at bounding box center [77, 81] width 95 height 39
click at [35, 121] on textarea "Confirm that the file was successfully uploaded. Go to the page called "Not mat…" at bounding box center [77, 132] width 95 height 32
click at [79, 91] on textarea "Change your role to finance user in the top right corner. Navigate to the etran…" at bounding box center [77, 81] width 95 height 39
click at [80, 94] on textarea "Change your role to finance user in the top right corner. Navigate to the etran…" at bounding box center [77, 81] width 95 height 39
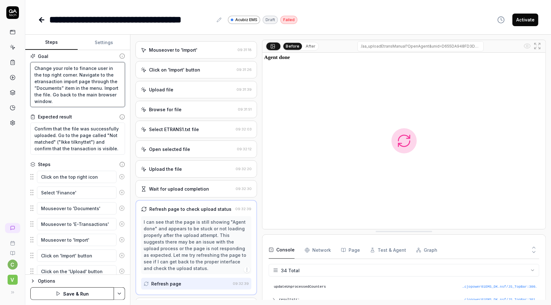
drag, startPoint x: 54, startPoint y: 103, endPoint x: 51, endPoint y: 95, distance: 8.4
click at [51, 95] on textarea "Change your role to finance user in the top right corner. Navigate to the etran…" at bounding box center [77, 84] width 95 height 45
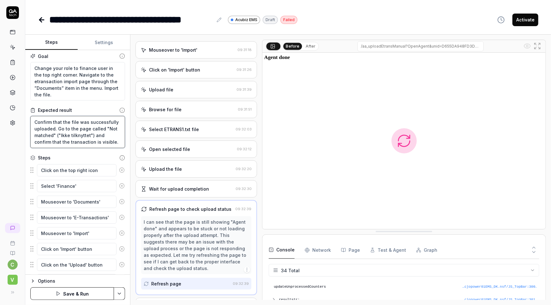
click at [35, 122] on textarea "Confirm that the file was successfully uploaded. Go to the page called "Not mat…" at bounding box center [77, 132] width 95 height 32
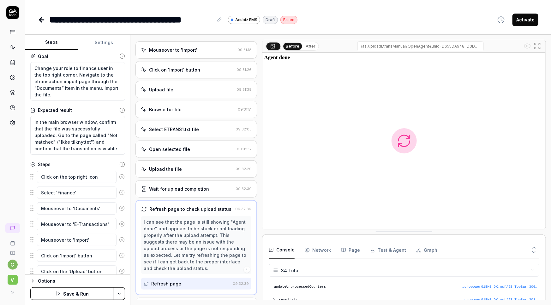
click at [119, 293] on html "**********" at bounding box center [275, 152] width 551 height 305
click at [70, 247] on div "Save" at bounding box center [88, 250] width 80 height 14
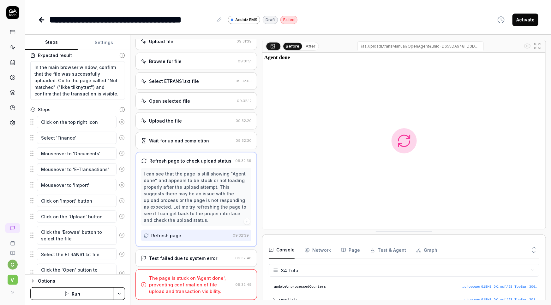
scroll to position [0, 0]
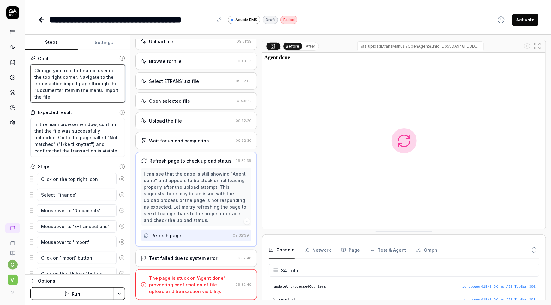
click at [75, 97] on textarea "Change your role to finance user in the top right corner. Navigate to the etran…" at bounding box center [77, 83] width 95 height 39
click at [320, 252] on Requests "Network" at bounding box center [317, 251] width 26 height 18
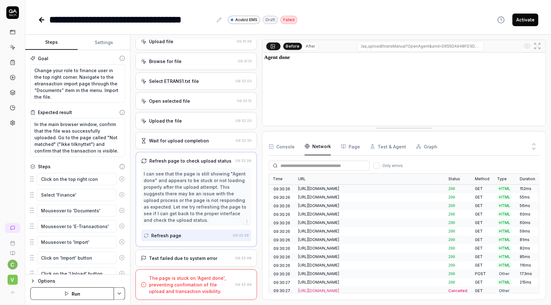
drag, startPoint x: 436, startPoint y: 233, endPoint x: 454, endPoint y: 128, distance: 106.0
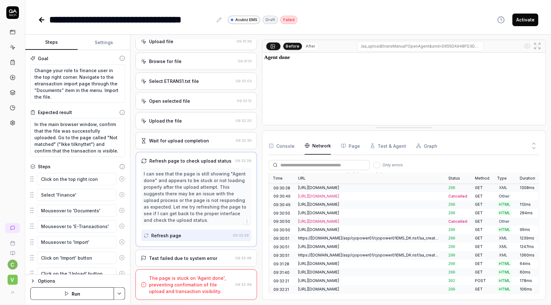
click at [109, 43] on button "Settings" at bounding box center [104, 42] width 52 height 15
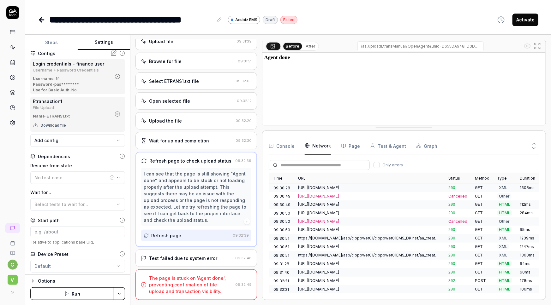
scroll to position [78, 0]
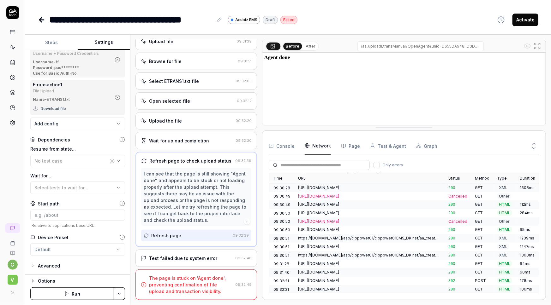
click at [119, 205] on icon at bounding box center [122, 204] width 6 height 6
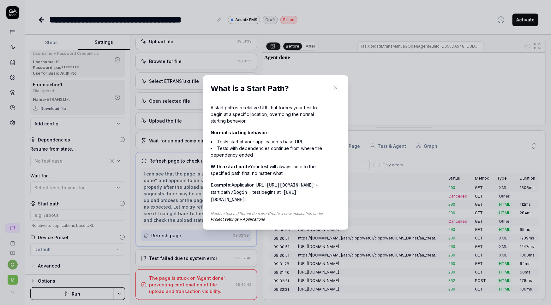
click at [332, 85] on button "button" at bounding box center [335, 88] width 10 height 10
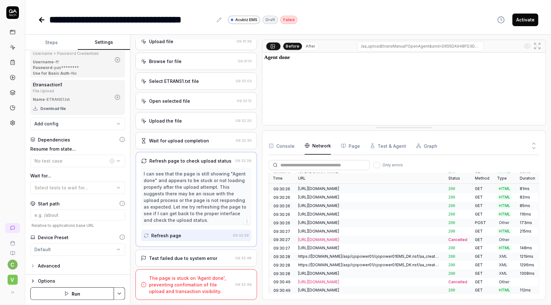
scroll to position [0, 0]
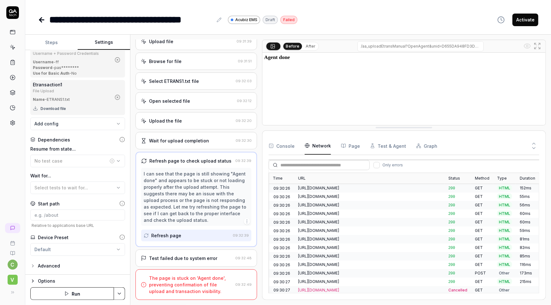
click at [349, 288] on div "https://cjopower01-dev.acubiztest.com/asp/cjopower01/cjopower01EMS_DK.nsf/va_Em…" at bounding box center [369, 291] width 143 height 6
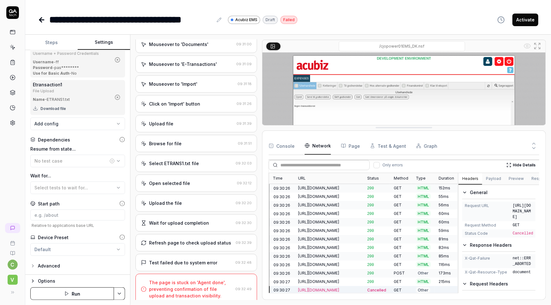
scroll to position [83, 0]
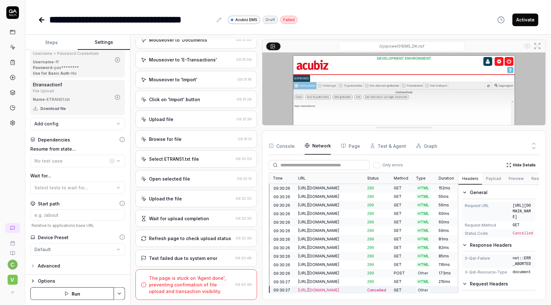
click at [178, 285] on div "The page is stuck on 'Agent done', preventing confirmation of file upload and t…" at bounding box center [191, 285] width 84 height 20
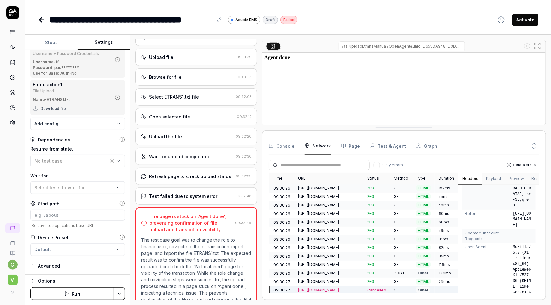
scroll to position [139, 0]
click at [190, 201] on div "Test failed due to system error" at bounding box center [183, 197] width 68 height 7
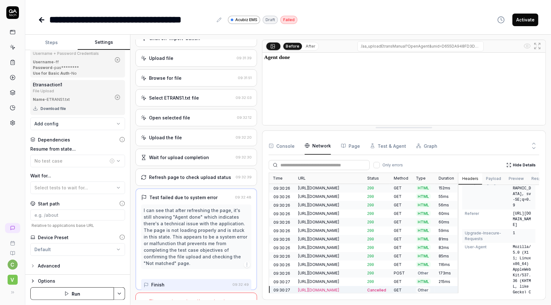
scroll to position [127, 0]
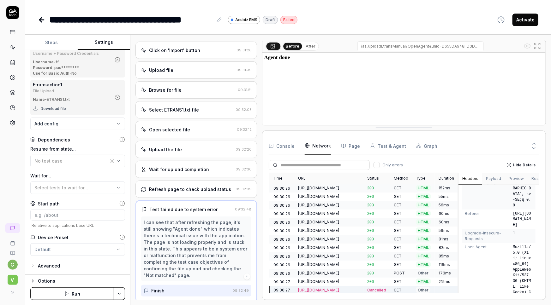
click at [188, 192] on div "Refresh page to check upload status" at bounding box center [190, 189] width 82 height 7
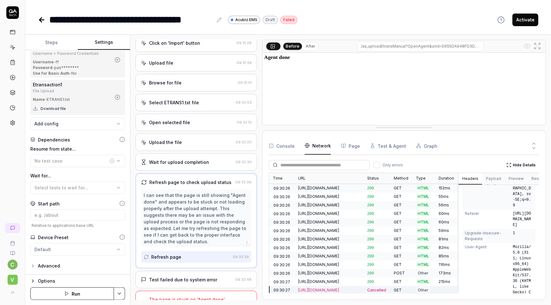
scroll to position [160, 0]
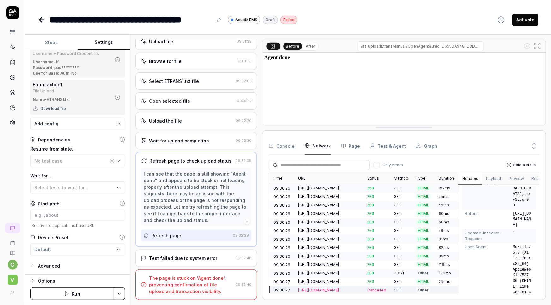
click at [168, 139] on div "Wait for upload completion" at bounding box center [179, 141] width 60 height 7
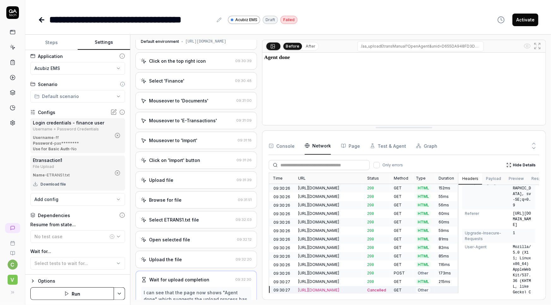
scroll to position [0, 0]
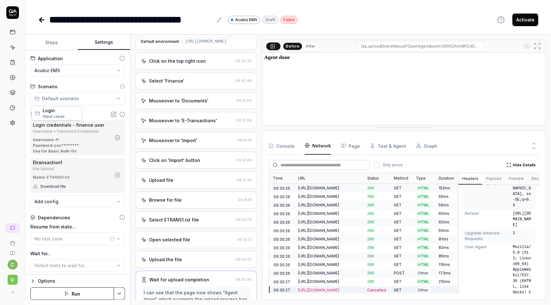
click at [63, 95] on html "**********" at bounding box center [275, 152] width 551 height 305
click at [54, 42] on button "Steps" at bounding box center [51, 42] width 52 height 15
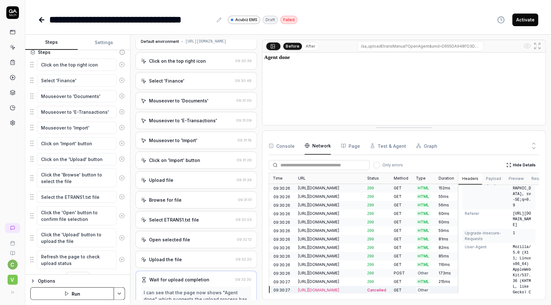
scroll to position [128, 0]
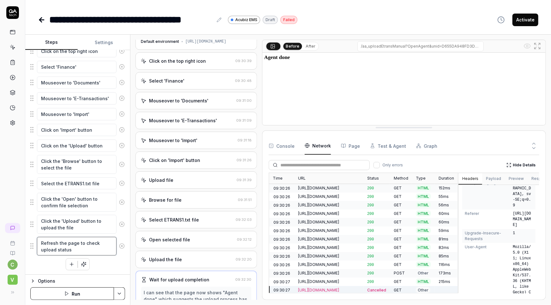
click at [89, 246] on textarea "Refresh the page to check upload status" at bounding box center [77, 246] width 80 height 19
drag, startPoint x: 77, startPoint y: 247, endPoint x: 36, endPoint y: 241, distance: 41.8
click at [36, 241] on div "Refresh the page to check upload status" at bounding box center [77, 247] width 95 height 20
drag, startPoint x: 64, startPoint y: 250, endPoint x: 41, endPoint y: 242, distance: 24.6
click at [41, 242] on textarea "Go back to the main browser window." at bounding box center [77, 246] width 80 height 19
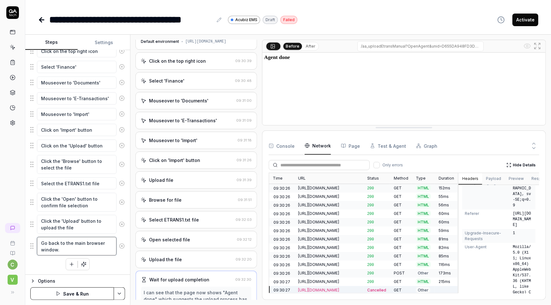
click at [69, 247] on textarea "Go back to the main browser window." at bounding box center [77, 246] width 80 height 19
drag, startPoint x: 59, startPoint y: 249, endPoint x: 34, endPoint y: 239, distance: 27.6
click at [34, 239] on div "Go back to the main browser window." at bounding box center [77, 247] width 95 height 20
click at [69, 249] on textarea "Go back to the main browser window." at bounding box center [77, 246] width 80 height 19
click at [43, 241] on textarea "Go back to the main browser window." at bounding box center [77, 246] width 80 height 19
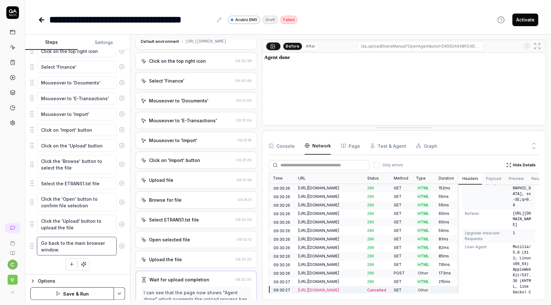
click at [43, 241] on textarea "Go back to the main browser window." at bounding box center [77, 246] width 80 height 19
click at [86, 245] on textarea "Switch back to the main browser window." at bounding box center [77, 246] width 80 height 19
click at [81, 248] on textarea "Switch back to the main browser window." at bounding box center [77, 246] width 80 height 19
drag, startPoint x: 78, startPoint y: 249, endPoint x: 22, endPoint y: 238, distance: 56.7
click at [22, 238] on div "**********" at bounding box center [275, 152] width 551 height 305
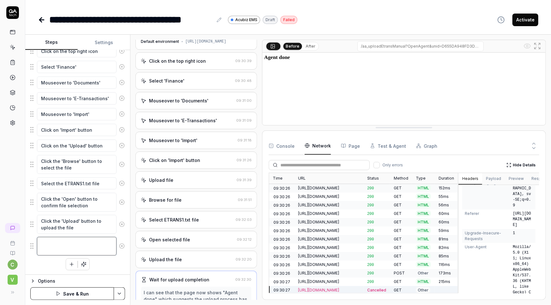
scroll to position [122, 0]
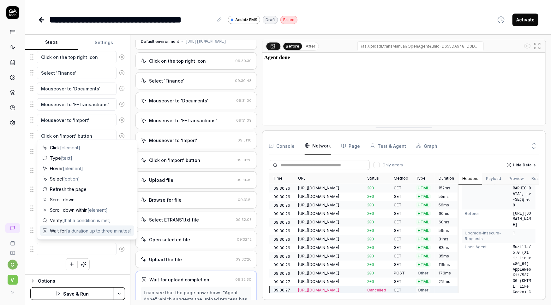
click at [119, 248] on icon at bounding box center [122, 250] width 6 height 6
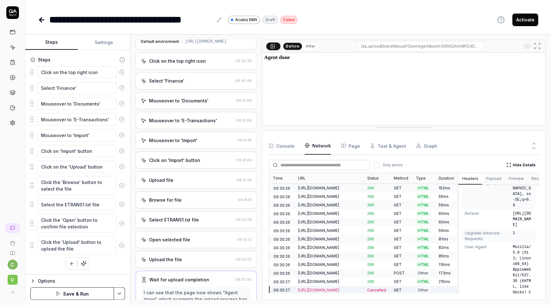
scroll to position [106, 0]
click at [82, 264] on icon "button" at bounding box center [84, 265] width 6 height 6
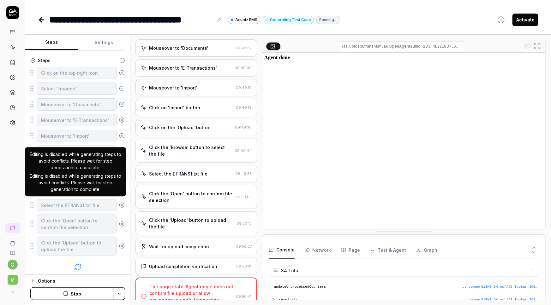
scroll to position [174, 0]
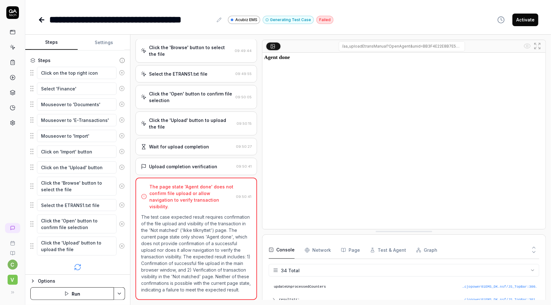
click at [186, 149] on div "Wait for upload completion" at bounding box center [179, 147] width 60 height 7
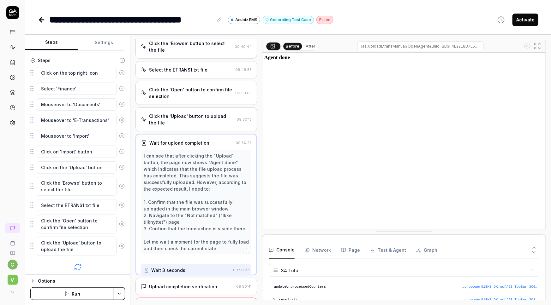
scroll to position [154, 0]
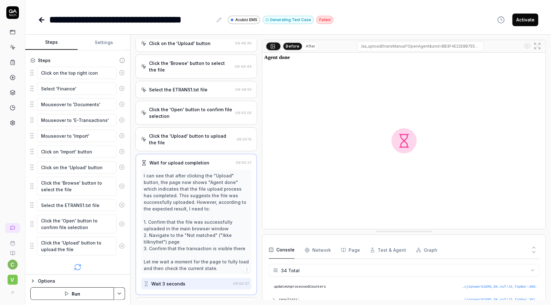
click at [186, 120] on div "Click the 'Open' button to confirm file selection" at bounding box center [191, 112] width 84 height 13
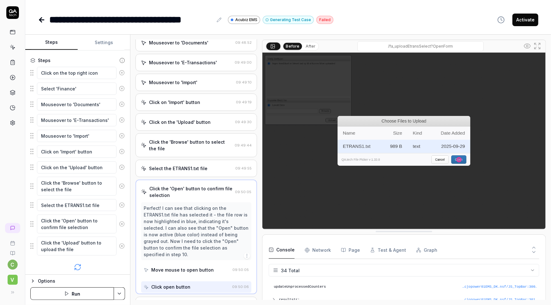
scroll to position [74, 0]
click at [189, 106] on div "Click on 'Import' button" at bounding box center [174, 103] width 51 height 7
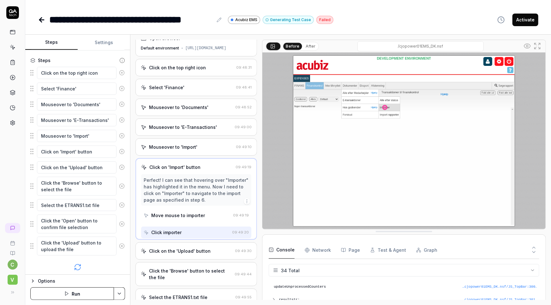
scroll to position [0, 0]
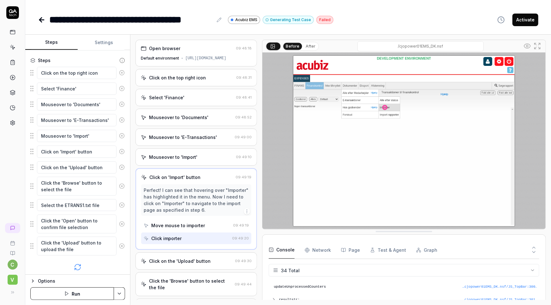
click at [183, 81] on div "Click on the top right icon" at bounding box center [177, 77] width 57 height 7
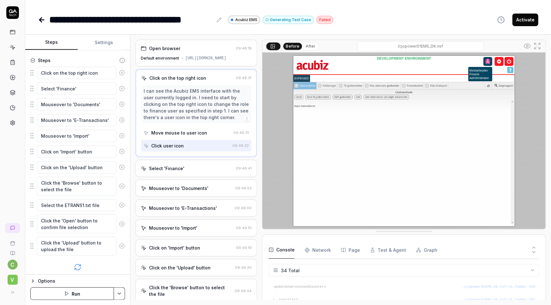
click at [183, 172] on div "Select 'Finance'" at bounding box center [187, 168] width 92 height 7
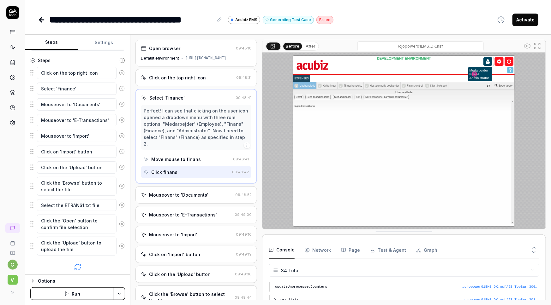
click at [179, 215] on div "Mouseover to 'E-Transactions'" at bounding box center [183, 215] width 68 height 7
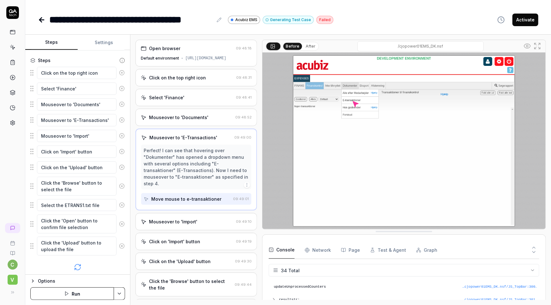
click at [177, 239] on div "Click on 'Import' button" at bounding box center [174, 242] width 51 height 7
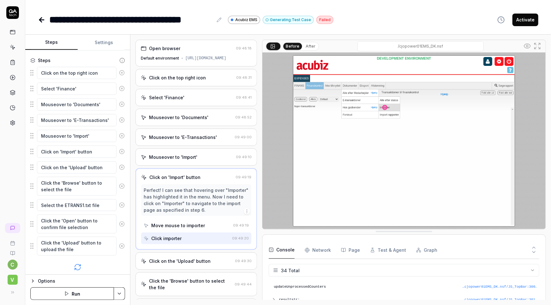
click at [175, 265] on div "Click on the 'Upload' button" at bounding box center [180, 261] width 62 height 7
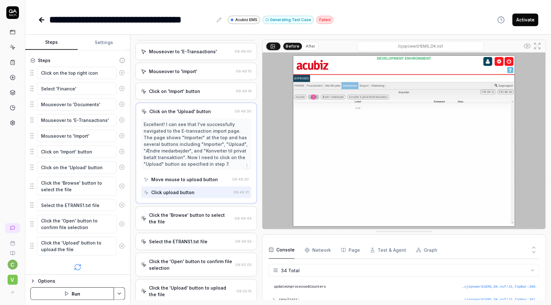
click at [174, 225] on div "Click the 'Browse' button to select the file" at bounding box center [190, 218] width 83 height 13
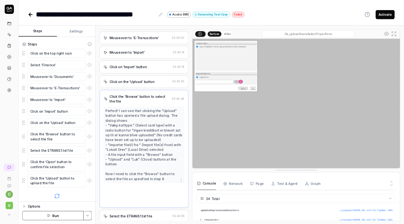
scroll to position [74, 0]
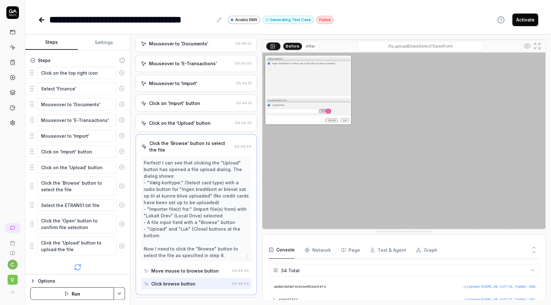
click at [429, 9] on div "**********" at bounding box center [287, 13] width 525 height 27
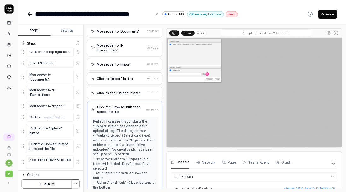
scroll to position [420, 0]
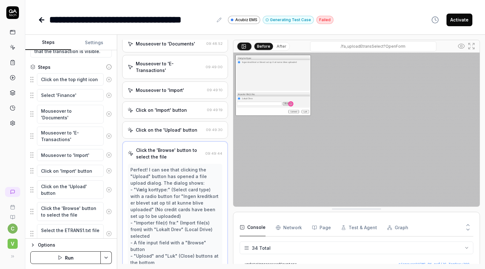
click at [471, 46] on icon at bounding box center [471, 46] width 8 height 8
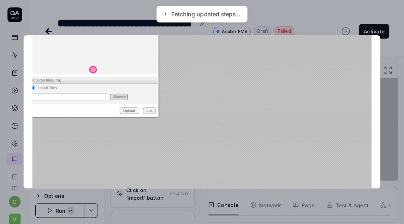
scroll to position [500, 0]
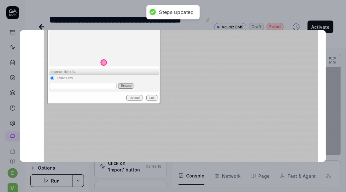
drag, startPoint x: 109, startPoint y: 59, endPoint x: 133, endPoint y: 62, distance: 24.1
click at [133, 62] on img at bounding box center [229, 124] width 370 height 231
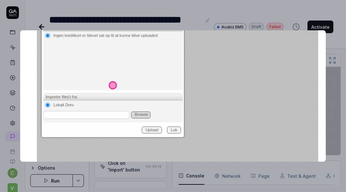
drag, startPoint x: 109, startPoint y: 62, endPoint x: 129, endPoint y: 77, distance: 24.7
click at [129, 77] on img at bounding box center [271, 163] width 469 height 293
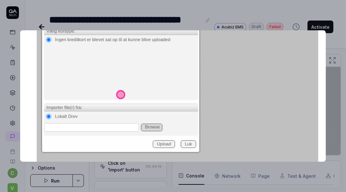
drag, startPoint x: 119, startPoint y: 67, endPoint x: 138, endPoint y: 82, distance: 23.6
click at [138, 82] on img at bounding box center [296, 182] width 519 height 325
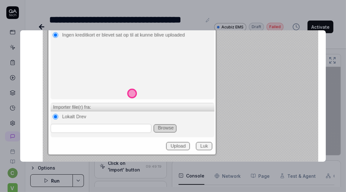
drag, startPoint x: 127, startPoint y: 74, endPoint x: 148, endPoint y: 80, distance: 22.2
click at [148, 80] on img at bounding box center [319, 186] width 552 height 345
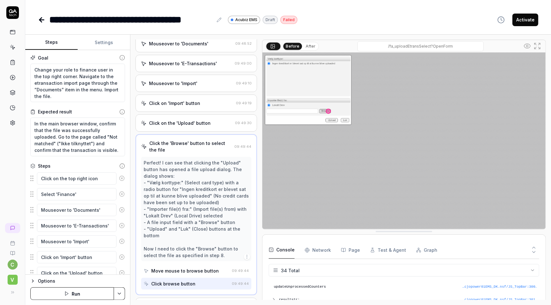
scroll to position [0, 0]
click at [99, 41] on button "Settings" at bounding box center [104, 42] width 52 height 15
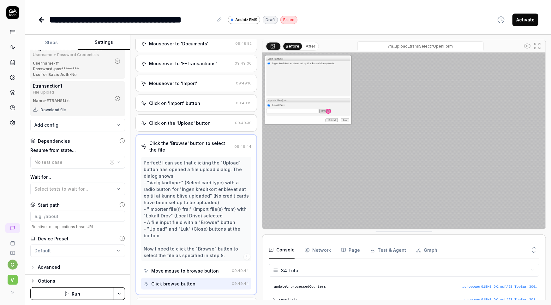
scroll to position [78, 0]
click at [320, 247] on Requests "Network" at bounding box center [317, 251] width 26 height 18
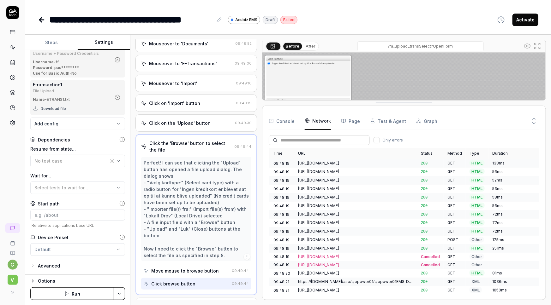
drag, startPoint x: 397, startPoint y: 232, endPoint x: 423, endPoint y: 103, distance: 131.9
click at [309, 44] on button "After" at bounding box center [310, 46] width 15 height 7
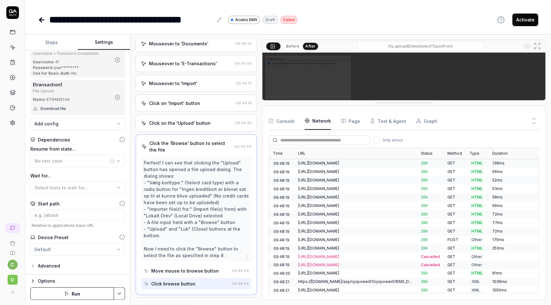
click at [288, 44] on button "Before" at bounding box center [292, 46] width 18 height 7
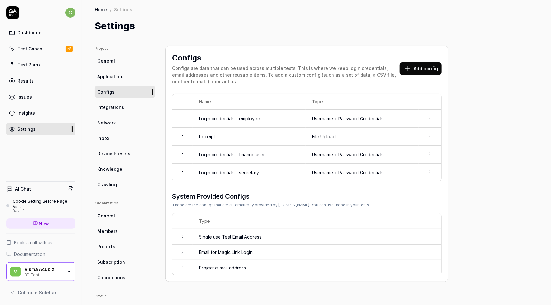
click at [415, 68] on button "Add config" at bounding box center [420, 68] width 42 height 13
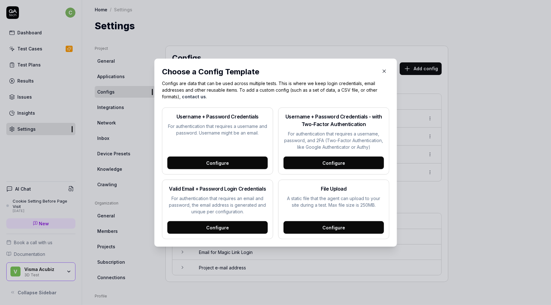
click at [318, 226] on div "Configure" at bounding box center [333, 227] width 100 height 13
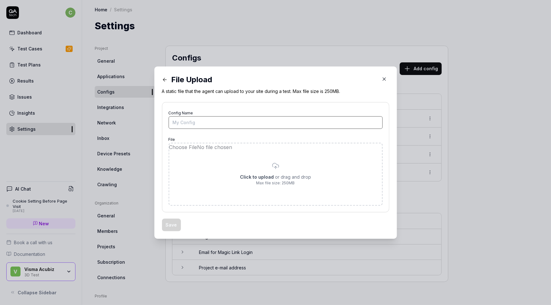
click at [199, 124] on input "Config Name" at bounding box center [275, 122] width 214 height 13
type input "Etransaction1"
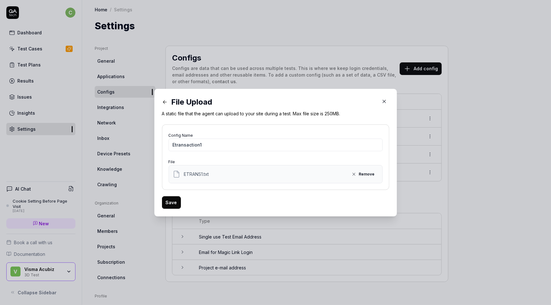
click at [167, 203] on button "Save" at bounding box center [171, 203] width 19 height 13
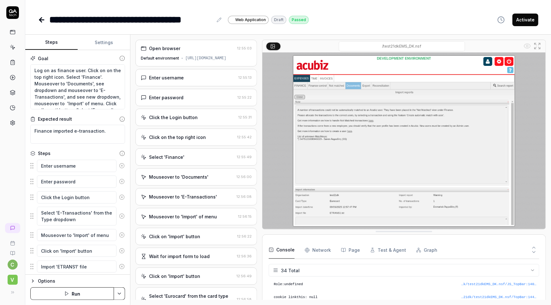
scroll to position [420, 0]
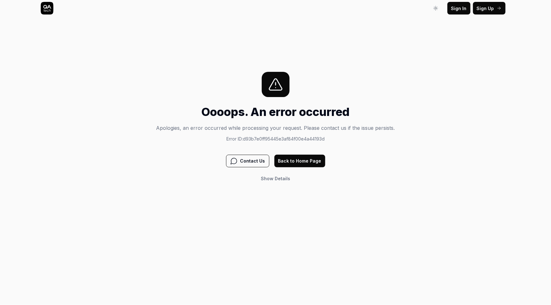
click at [297, 164] on button "Back to Home Page" at bounding box center [299, 161] width 51 height 13
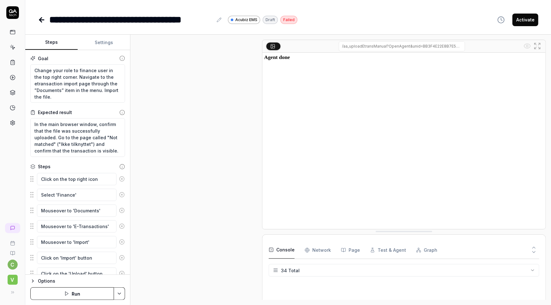
scroll to position [420, 0]
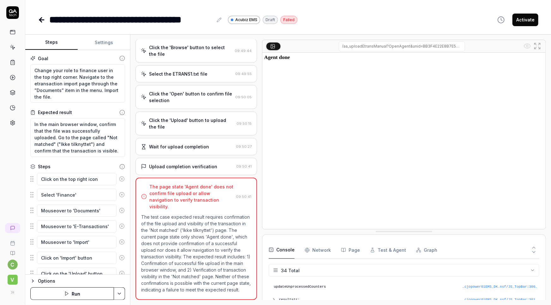
click at [13, 60] on icon at bounding box center [13, 63] width 6 height 6
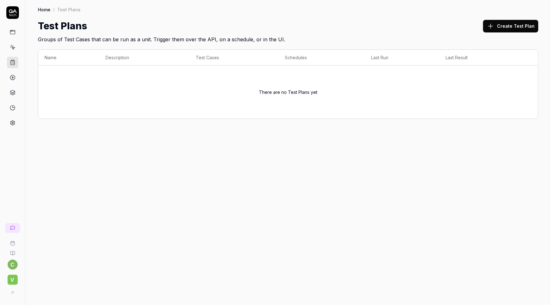
click at [13, 47] on icon at bounding box center [13, 47] width 6 height 6
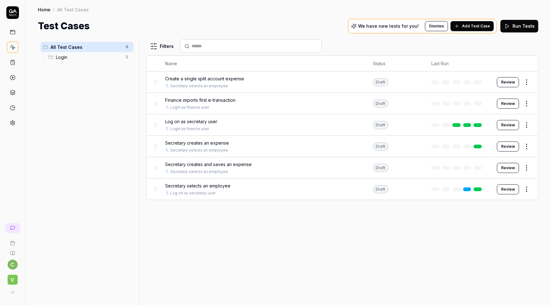
click at [192, 99] on span "Finance imports first e-transaction" at bounding box center [200, 100] width 70 height 7
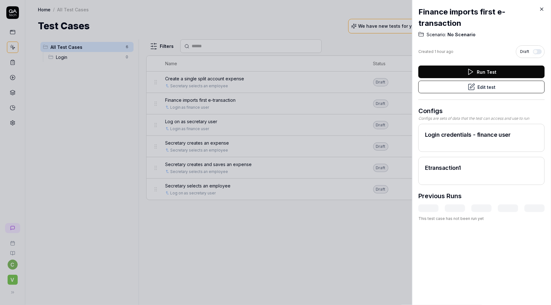
click at [480, 85] on button "Edit test" at bounding box center [481, 87] width 126 height 13
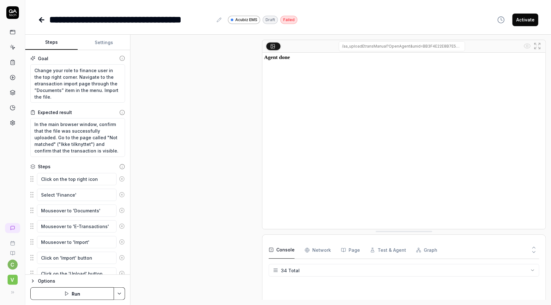
scroll to position [174, 0]
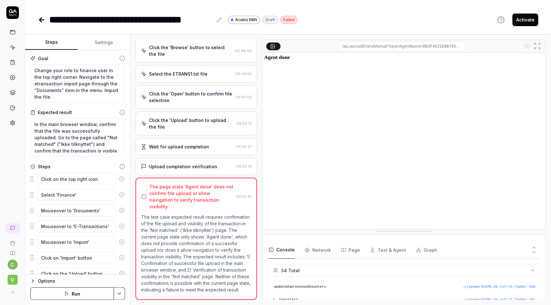
type textarea "*"
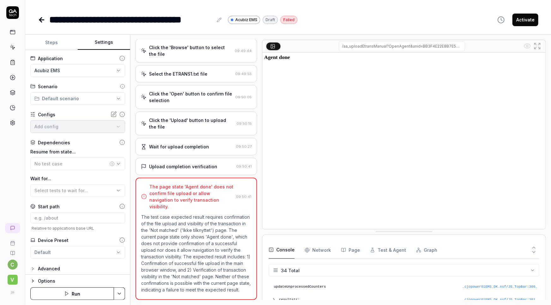
click at [103, 44] on button "Settings" at bounding box center [104, 42] width 52 height 15
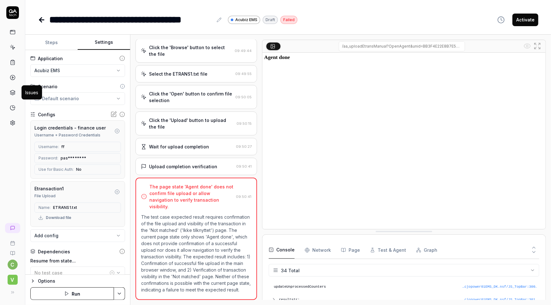
click at [11, 95] on icon at bounding box center [13, 93] width 6 height 6
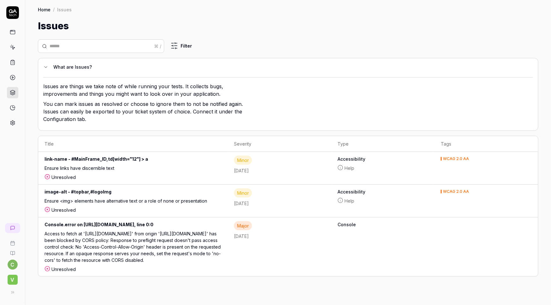
click at [9, 120] on link at bounding box center [12, 122] width 11 height 11
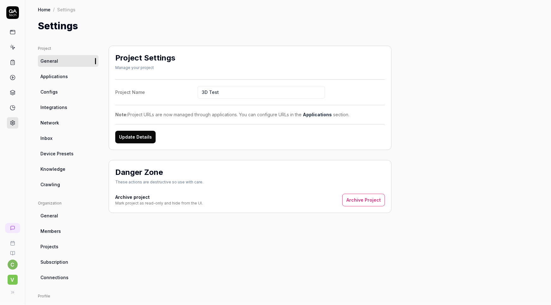
click at [56, 91] on span "Configs" at bounding box center [48, 92] width 17 height 7
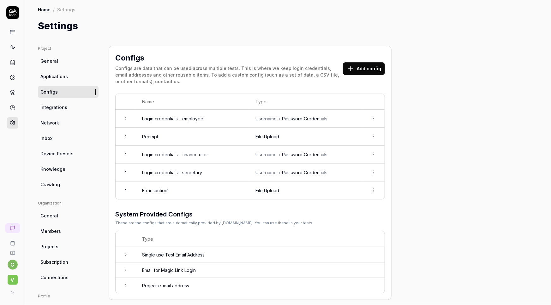
click at [145, 155] on td "Login credentials - finance user" at bounding box center [192, 155] width 113 height 18
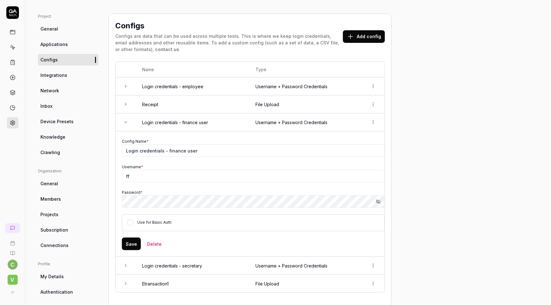
scroll to position [28, 0]
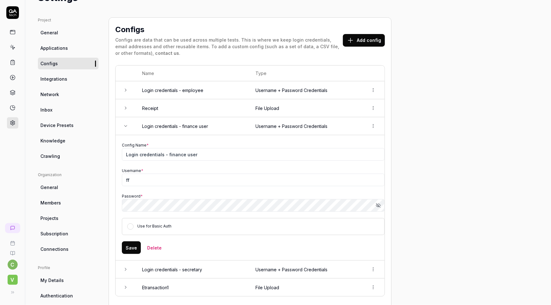
click at [67, 47] on link "Applications" at bounding box center [68, 48] width 61 height 12
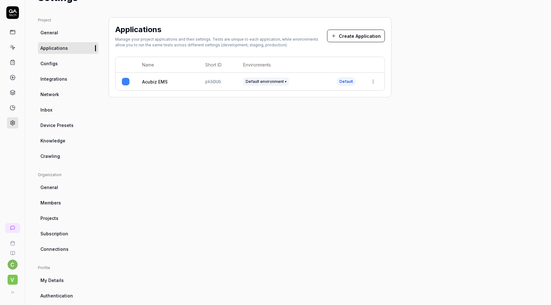
click at [158, 80] on link "Acubiz EMS" at bounding box center [155, 82] width 26 height 7
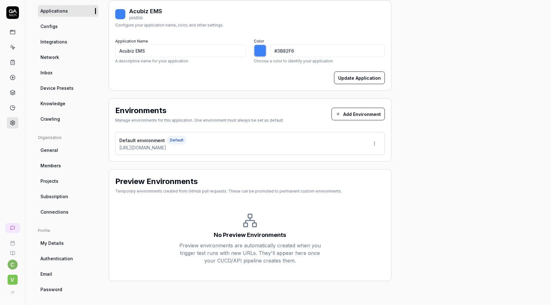
scroll to position [68, 0]
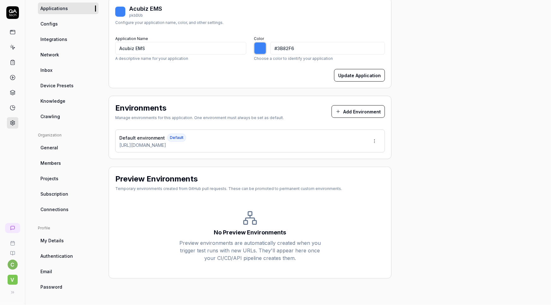
click at [364, 76] on button "Update Application" at bounding box center [359, 75] width 51 height 13
type input "*******"
click at [46, 180] on span "Projects" at bounding box center [49, 178] width 18 height 7
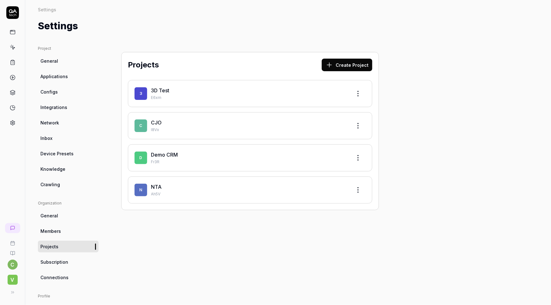
click at [165, 89] on link "3D Test" at bounding box center [160, 90] width 18 height 6
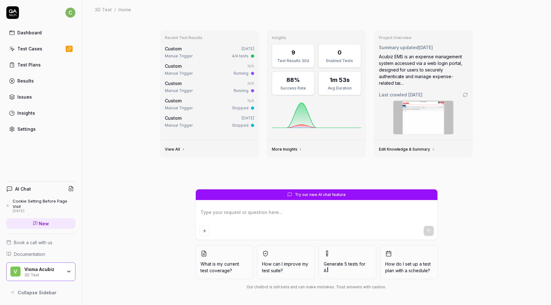
type textarea "*"
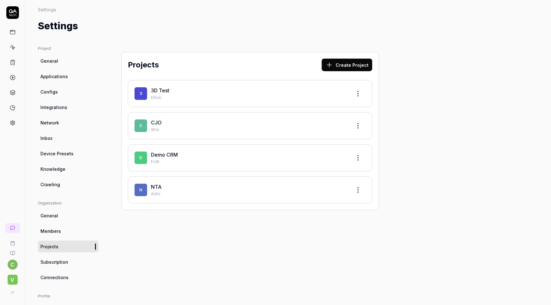
click at [50, 63] on span "General" at bounding box center [49, 61] width 18 height 7
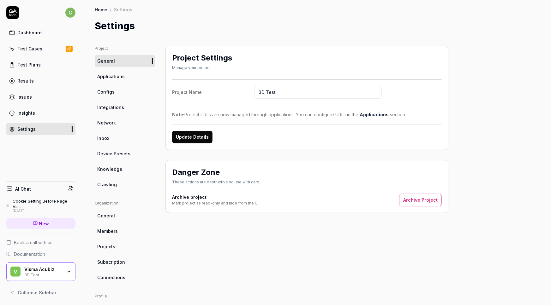
click at [120, 78] on span "Applications" at bounding box center [110, 76] width 27 height 7
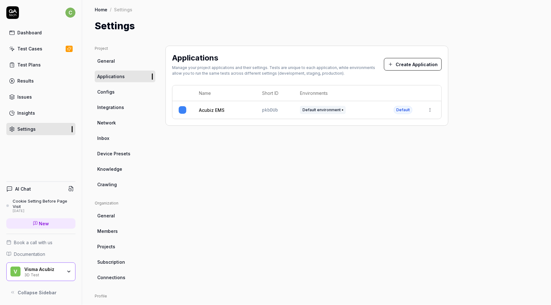
click at [108, 94] on span "Configs" at bounding box center [105, 92] width 17 height 7
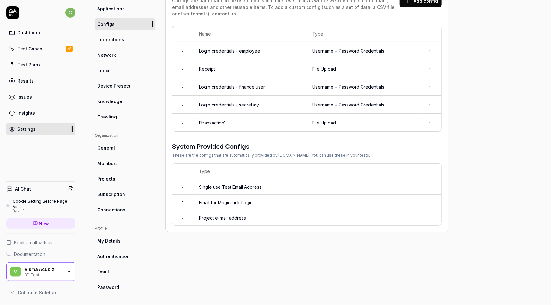
scroll to position [68, 0]
click at [181, 121] on icon at bounding box center [182, 122] width 5 height 5
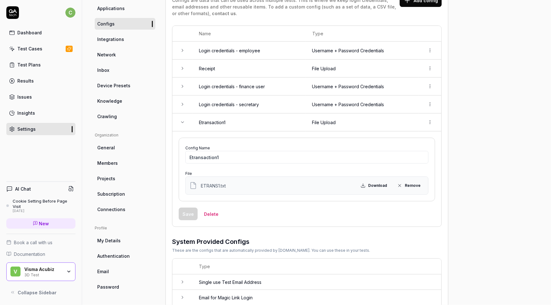
click at [182, 90] on td at bounding box center [182, 87] width 20 height 18
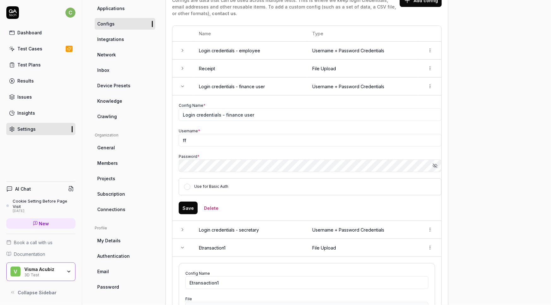
click at [180, 82] on td at bounding box center [182, 87] width 20 height 18
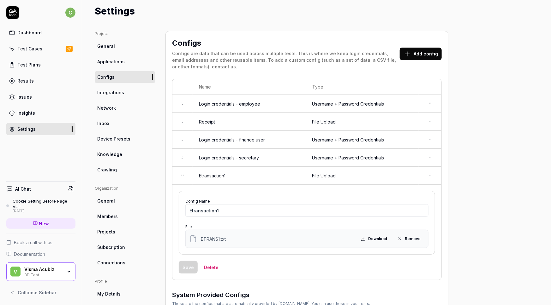
scroll to position [11, 0]
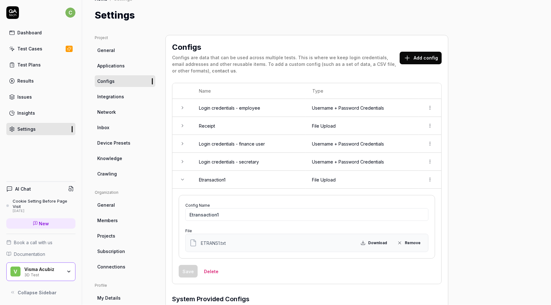
click at [124, 95] on link "Integrations" at bounding box center [125, 97] width 61 height 12
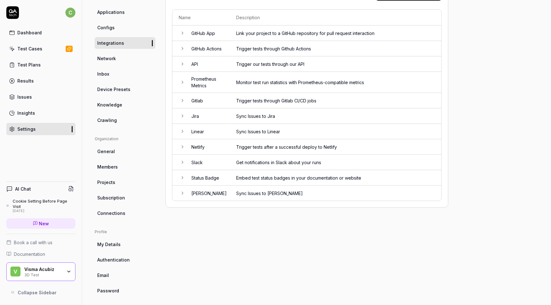
scroll to position [68, 0]
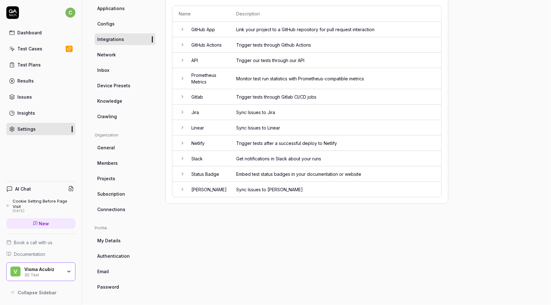
click at [124, 100] on link "Knowledge" at bounding box center [125, 101] width 61 height 12
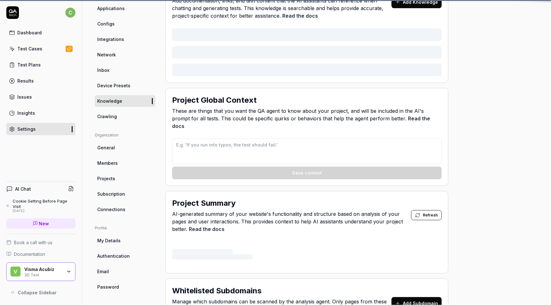
scroll to position [46, 0]
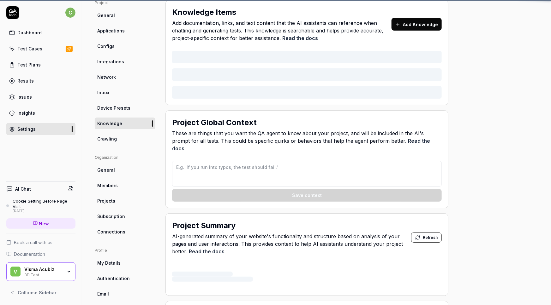
type textarea "*"
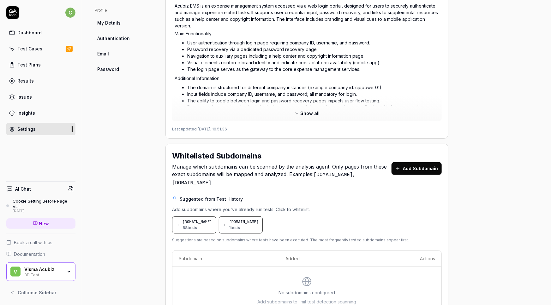
scroll to position [306, 0]
